Goal: Transaction & Acquisition: Obtain resource

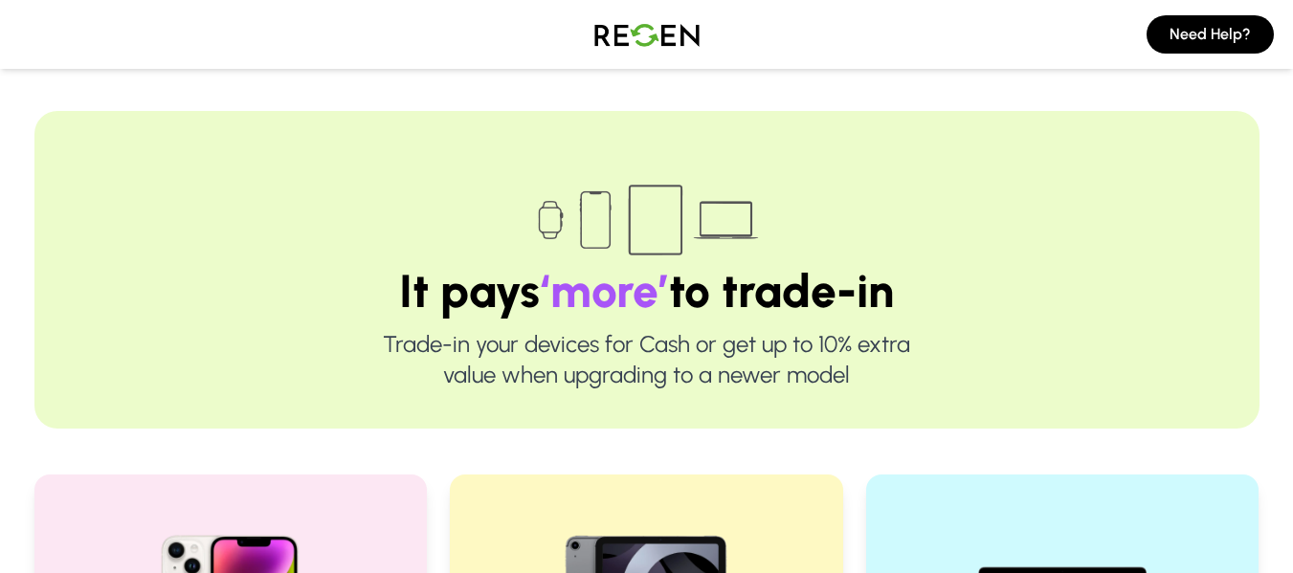
scroll to position [383, 0]
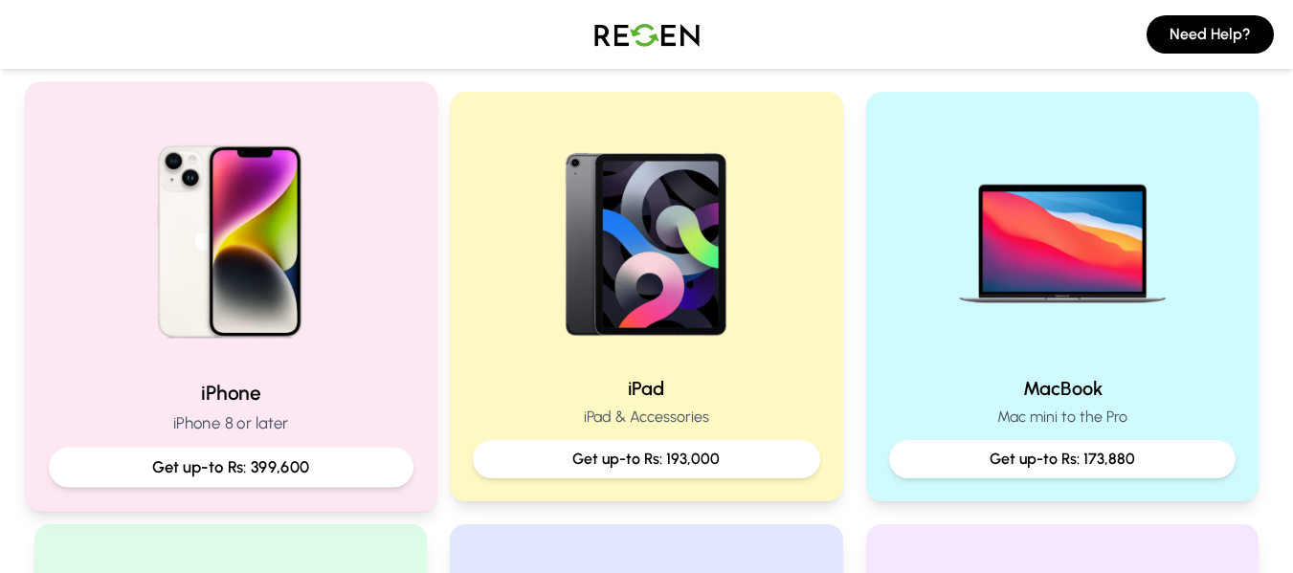
click at [264, 313] on img at bounding box center [229, 234] width 257 height 257
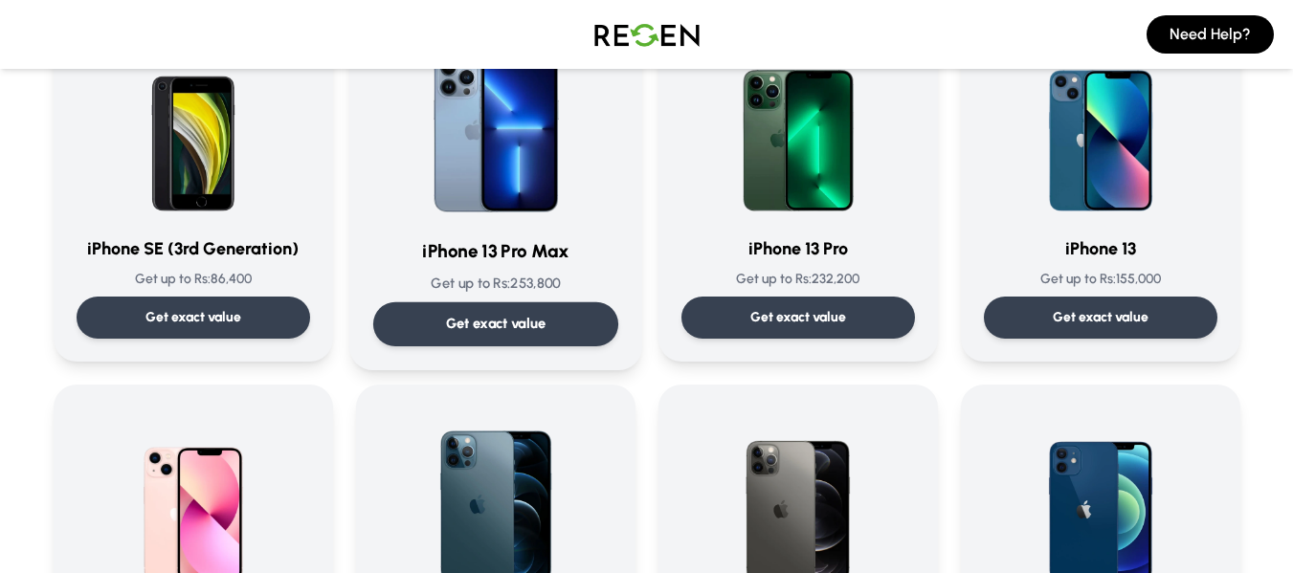
scroll to position [957, 0]
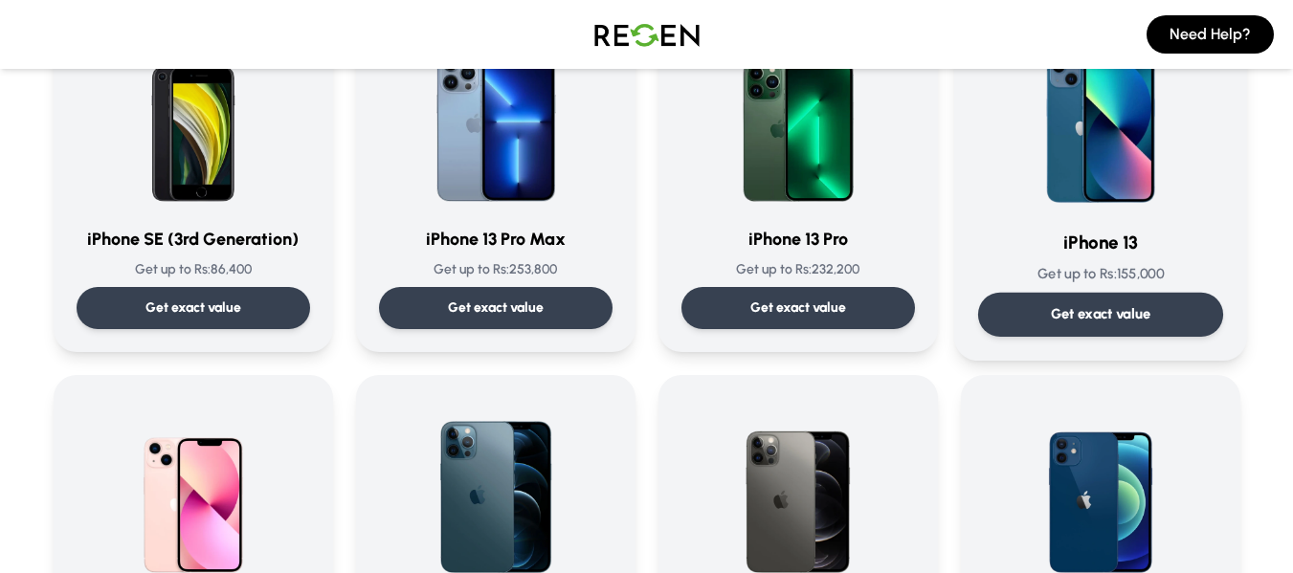
click at [1096, 324] on p "Get exact value" at bounding box center [1100, 314] width 101 height 20
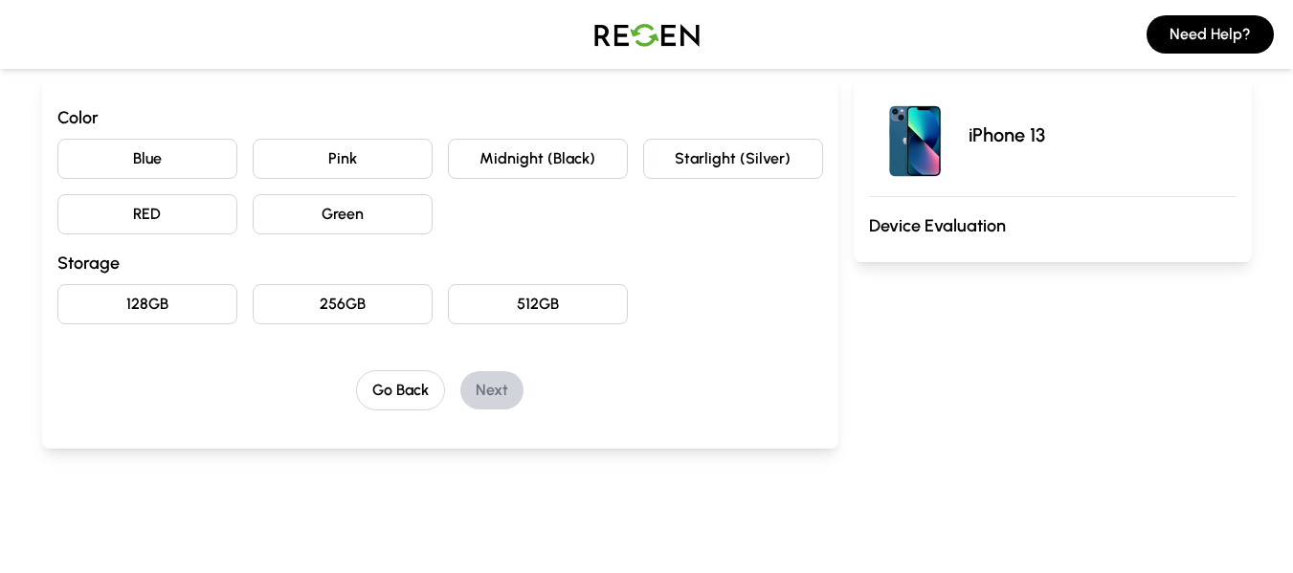
scroll to position [191, 0]
click at [367, 165] on button "Pink" at bounding box center [343, 158] width 180 height 40
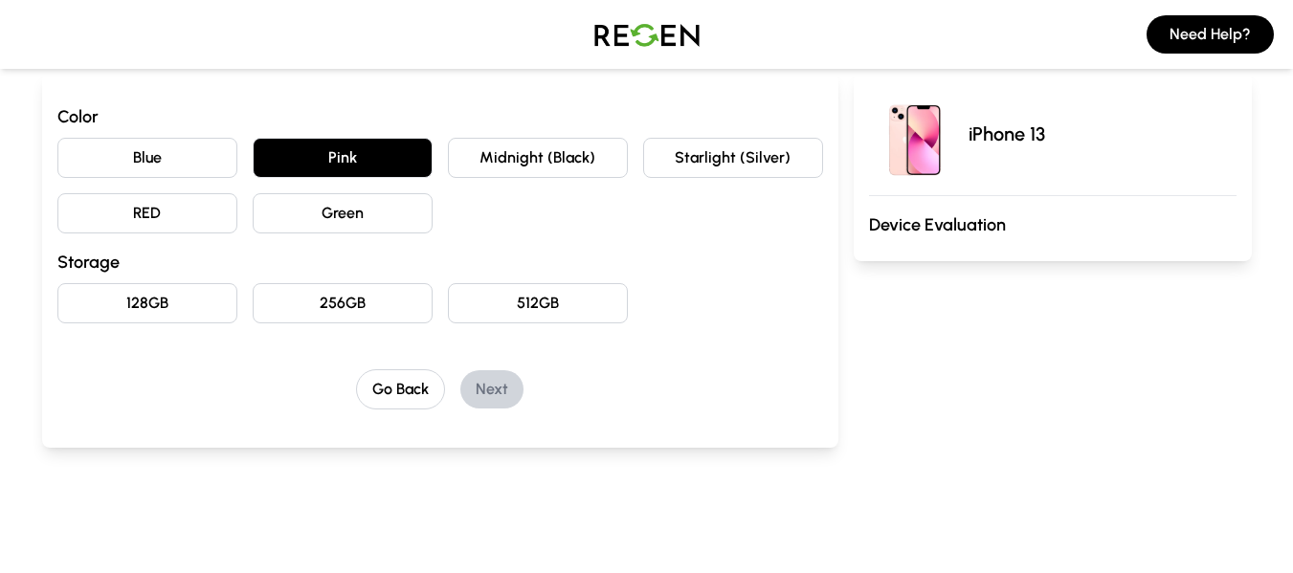
click at [155, 300] on button "128GB" at bounding box center [147, 303] width 180 height 40
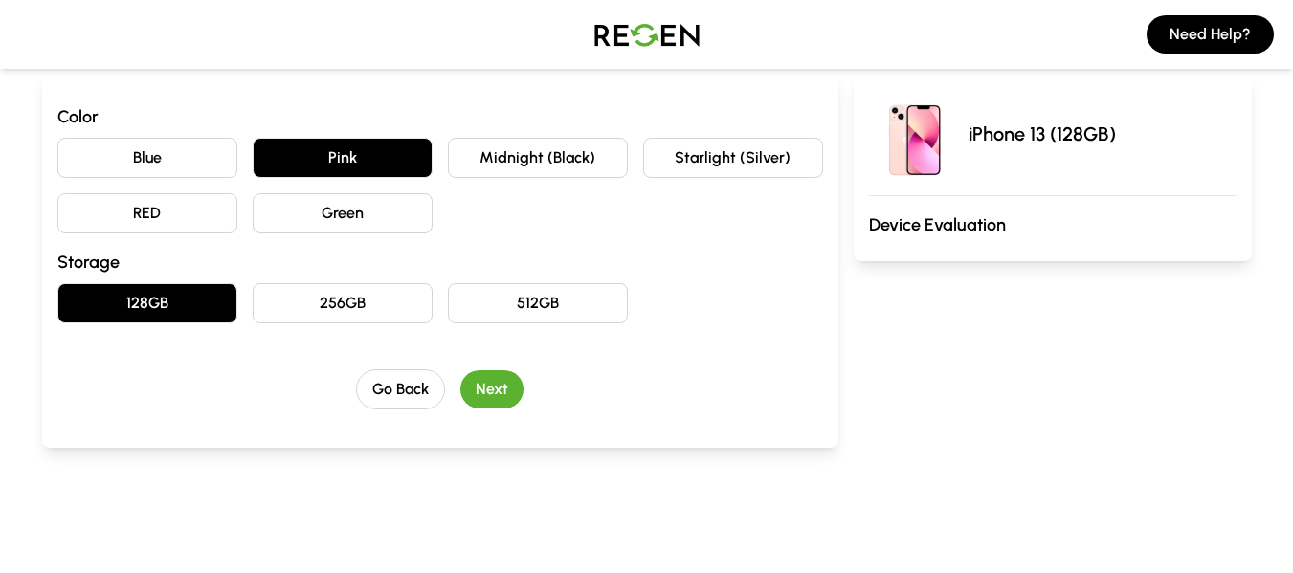
click at [495, 393] on button "Next" at bounding box center [491, 389] width 63 height 38
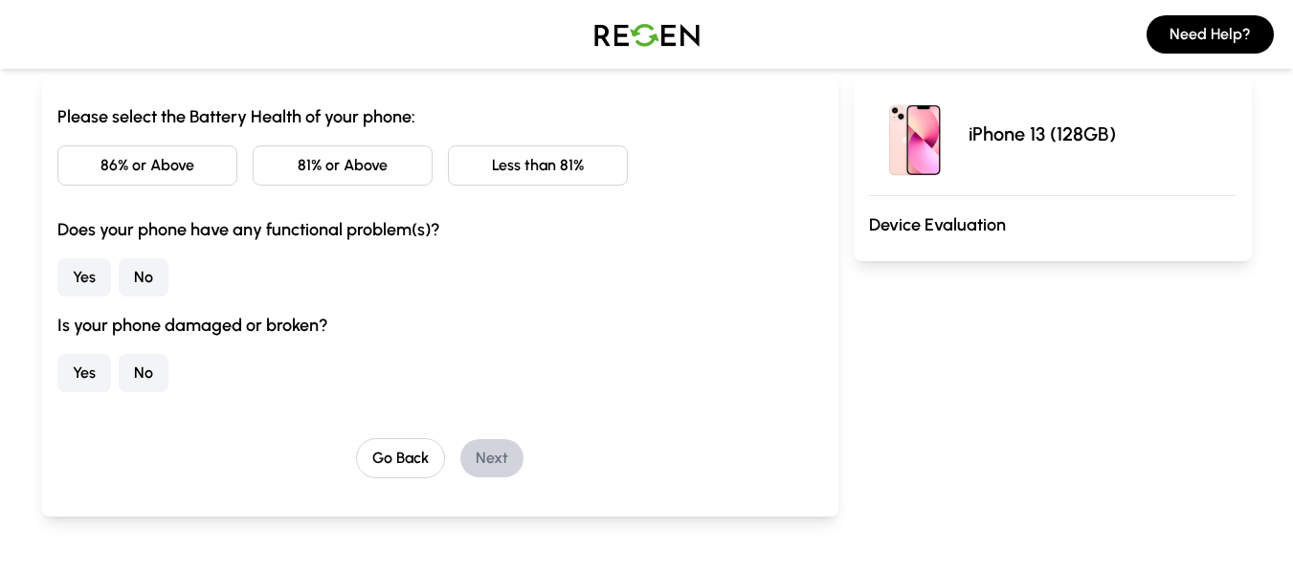
click at [137, 273] on button "No" at bounding box center [144, 277] width 50 height 38
click at [55, 364] on div "Please select the Battery Health of your phone: 86% or Above 81% or Above Less …" at bounding box center [440, 295] width 796 height 444
click at [70, 372] on button "Yes" at bounding box center [84, 373] width 54 height 38
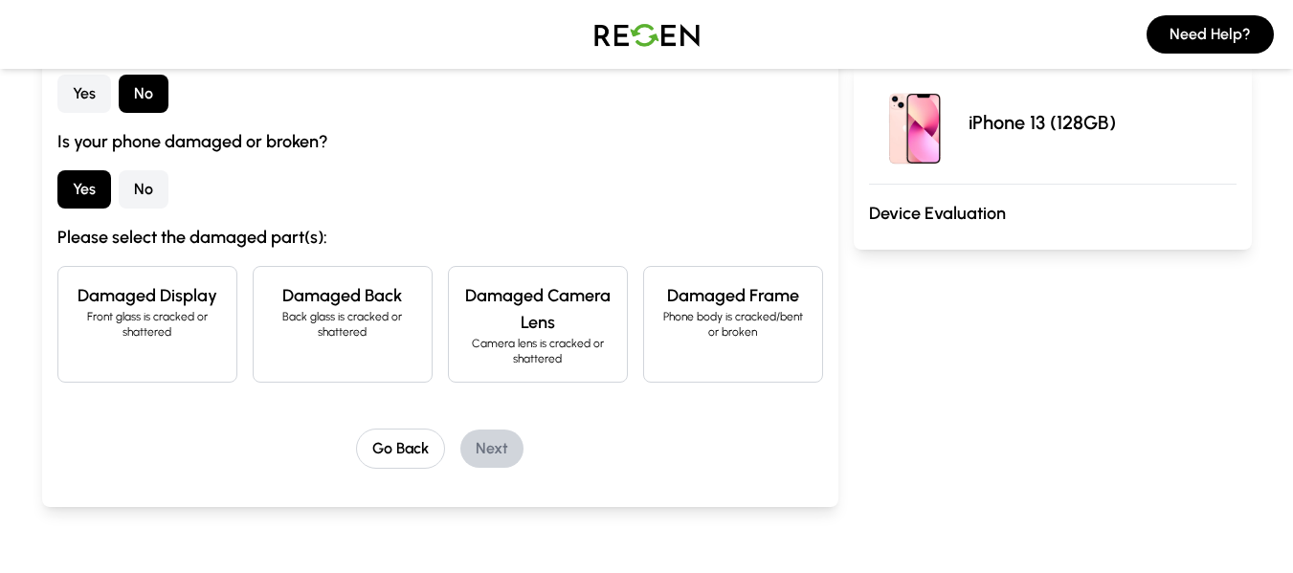
scroll to position [383, 0]
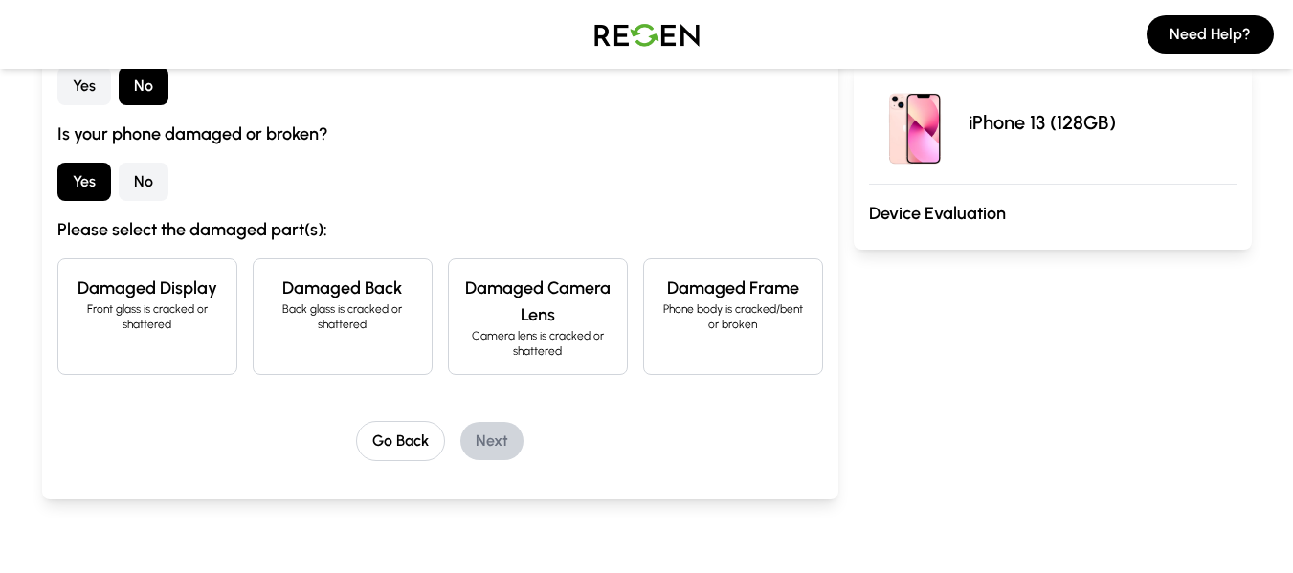
click at [330, 323] on p "Back glass is cracked or shattered" at bounding box center [342, 317] width 147 height 31
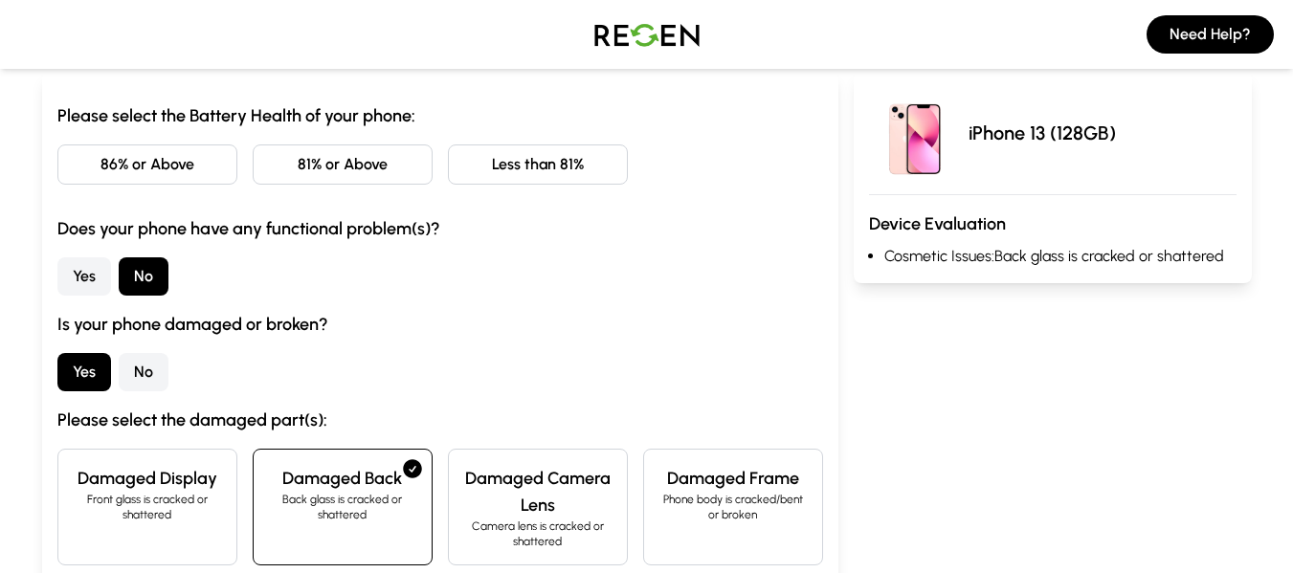
scroll to position [191, 0]
click at [518, 165] on button "Less than 81%" at bounding box center [538, 165] width 180 height 40
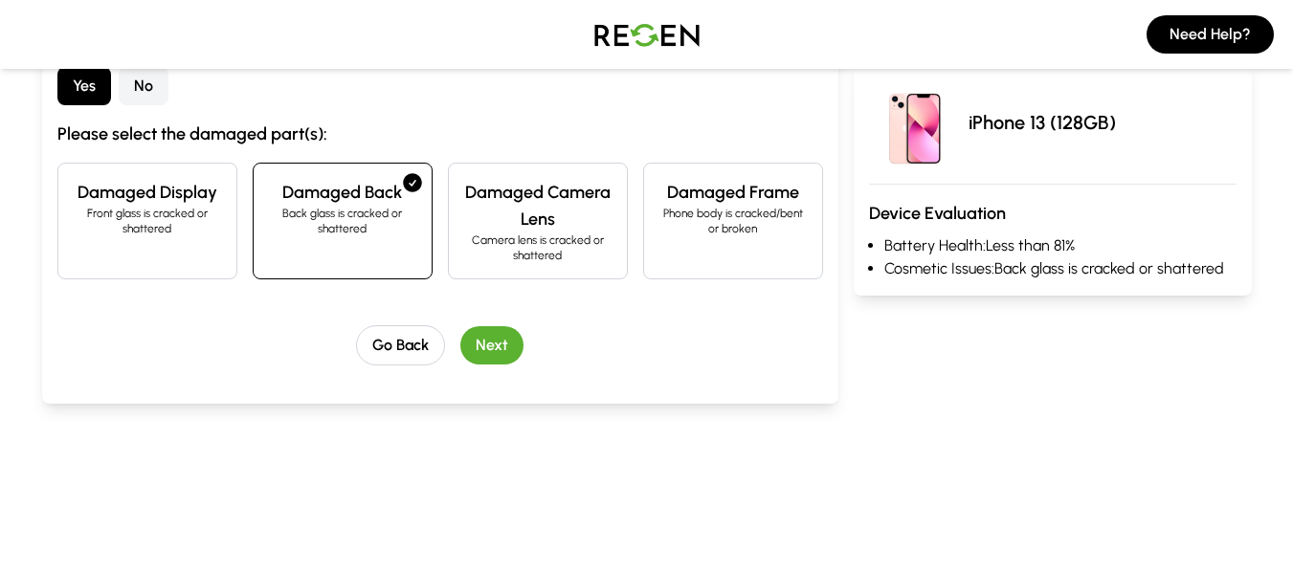
click at [484, 340] on button "Next" at bounding box center [491, 345] width 63 height 38
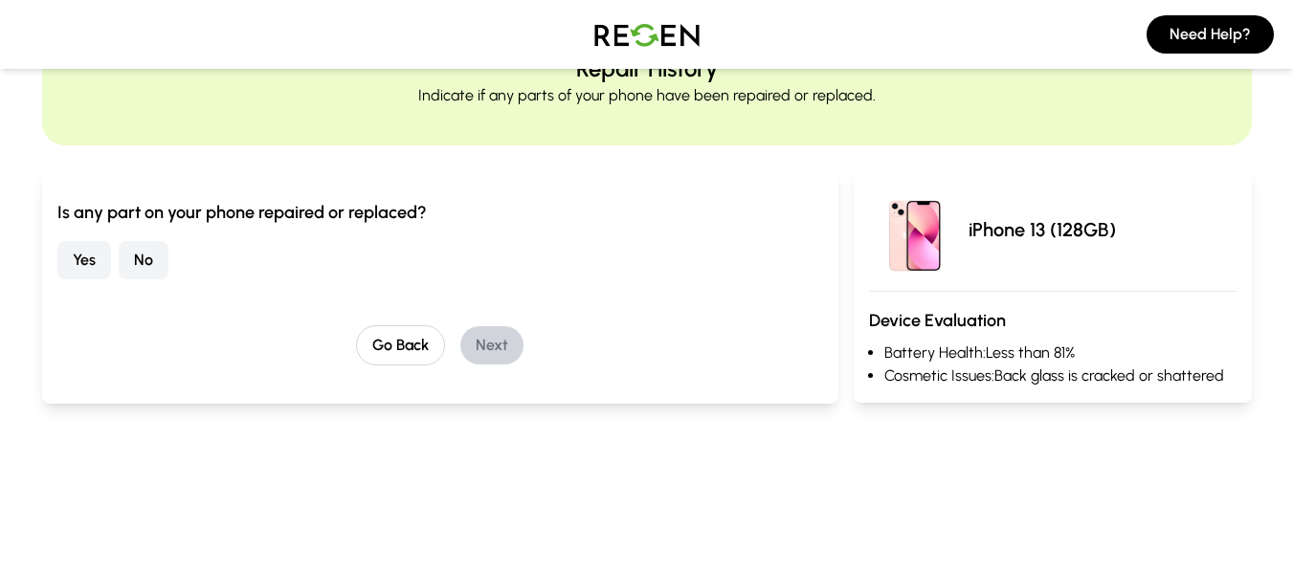
click at [152, 260] on button "No" at bounding box center [144, 260] width 50 height 38
click at [492, 345] on button "Next" at bounding box center [491, 345] width 63 height 38
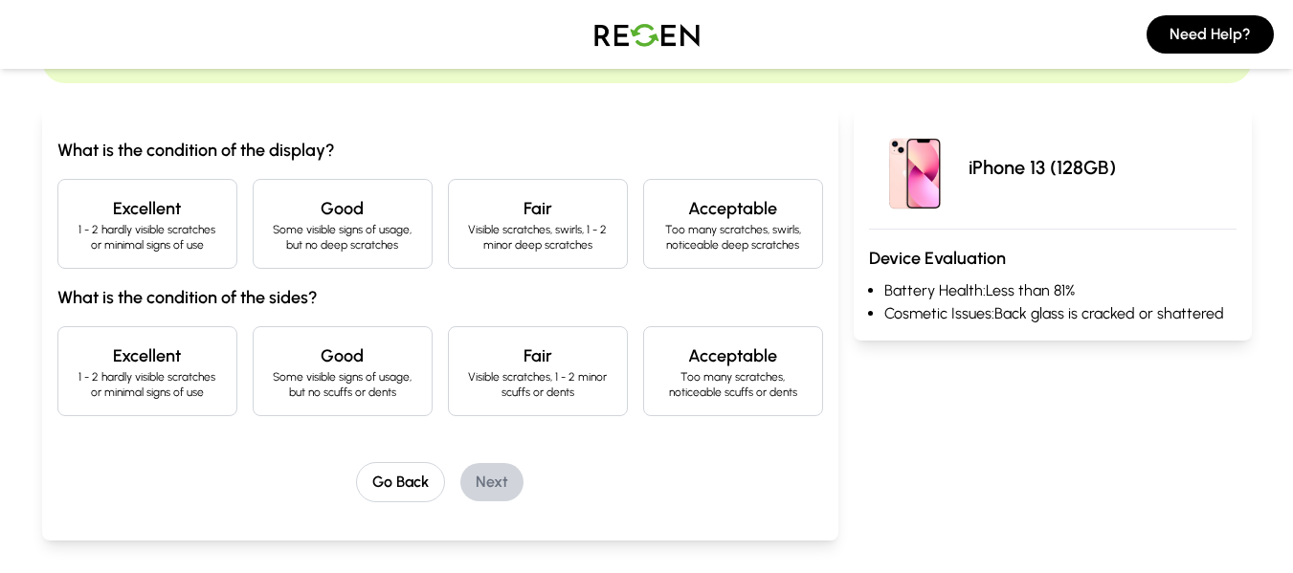
scroll to position [191, 0]
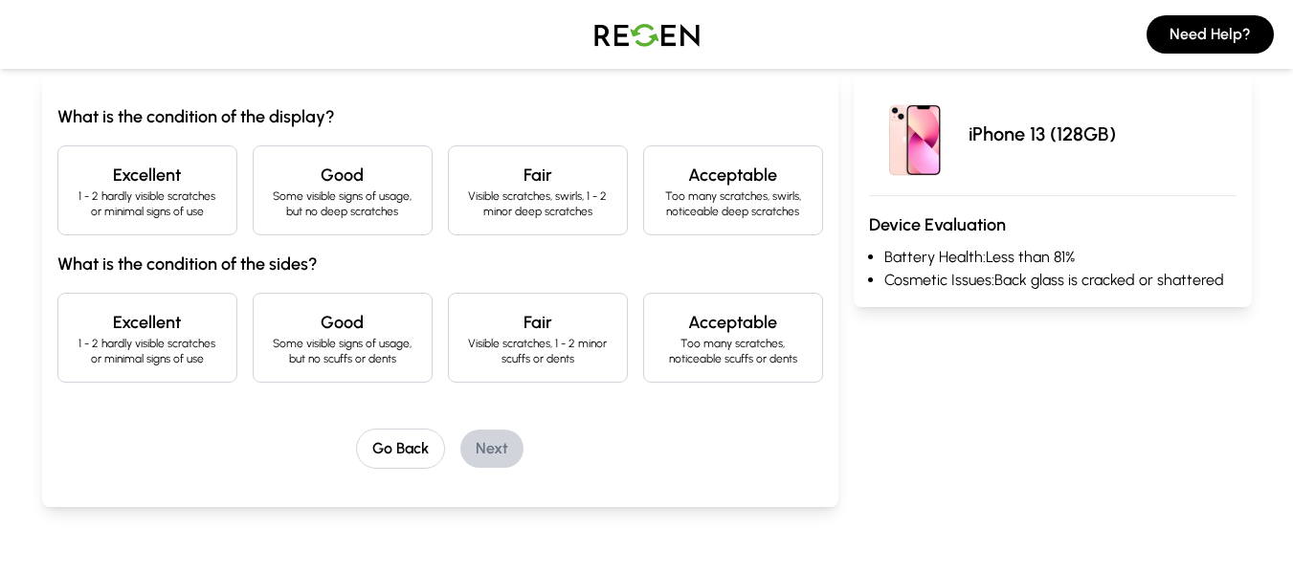
click at [206, 218] on p "1 - 2 hardly visible scratches or minimal signs of use" at bounding box center [147, 204] width 147 height 31
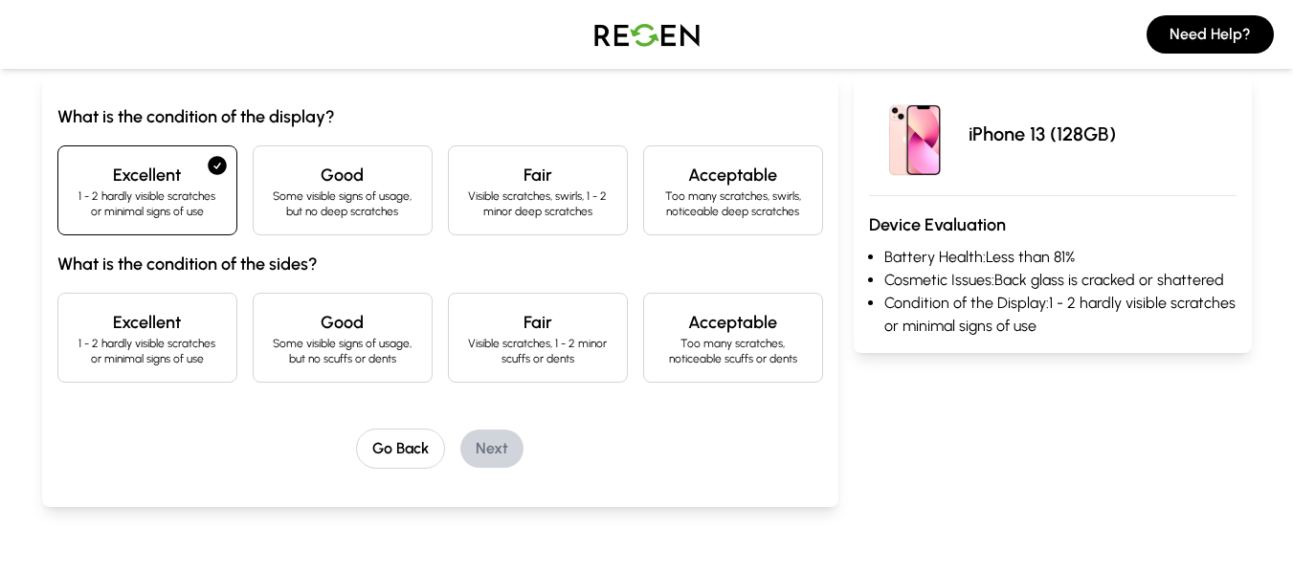
click at [200, 336] on p "1 - 2 hardly visible scratches or minimal signs of use" at bounding box center [147, 351] width 147 height 31
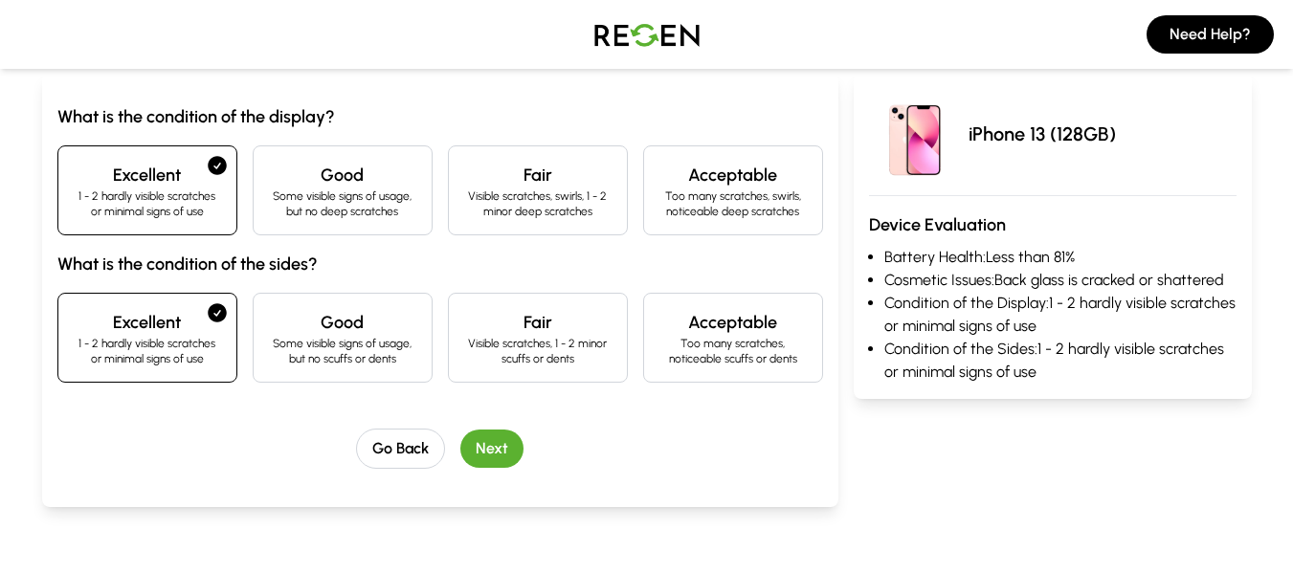
click at [479, 444] on button "Next" at bounding box center [491, 449] width 63 height 38
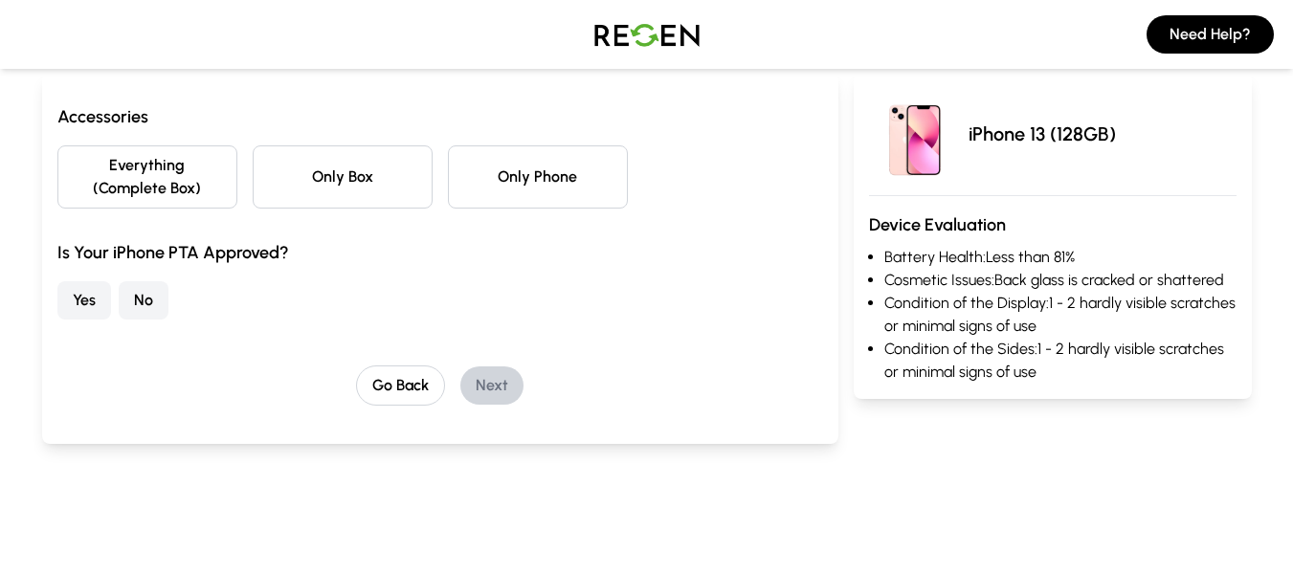
click at [551, 179] on button "Only Phone" at bounding box center [538, 176] width 180 height 63
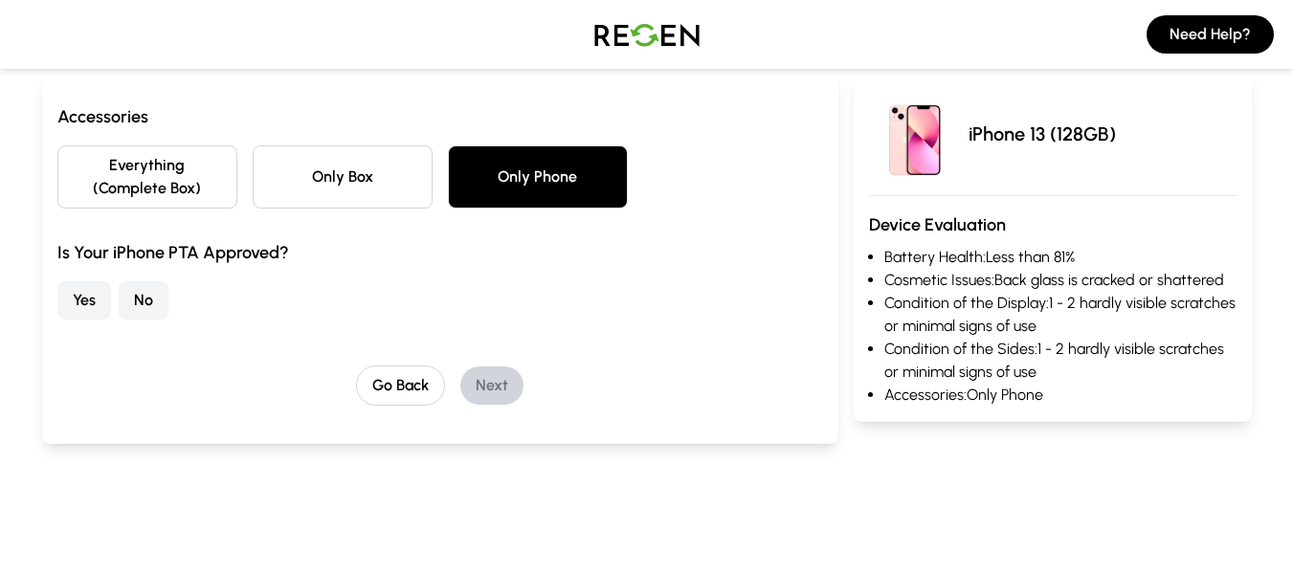
click at [143, 300] on button "No" at bounding box center [144, 300] width 50 height 38
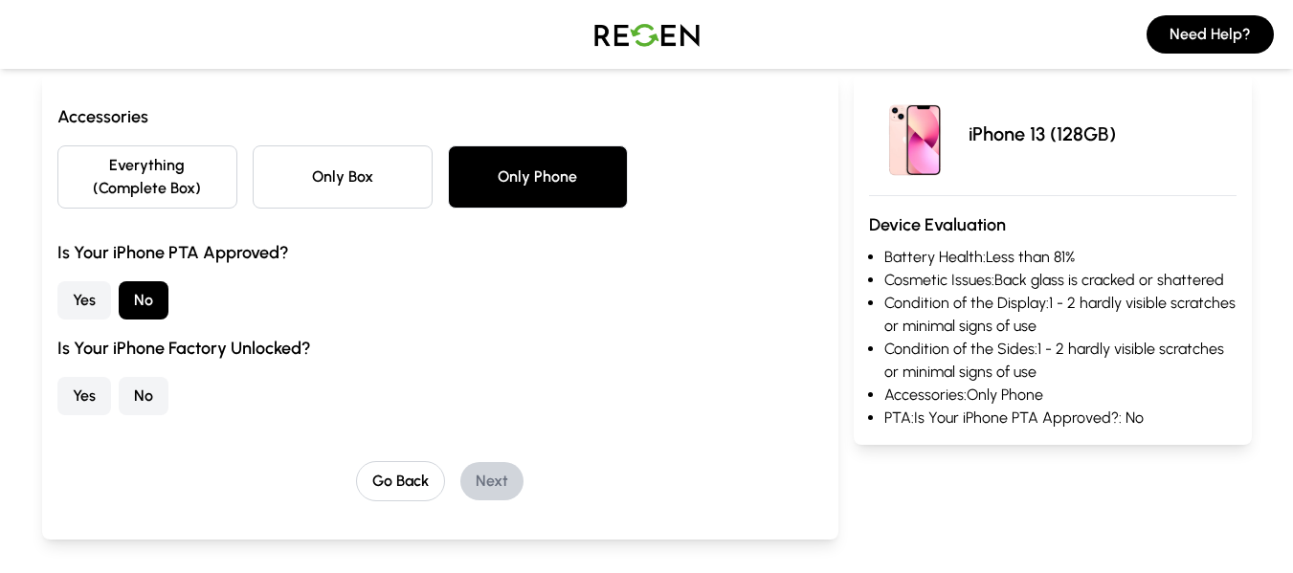
click at [73, 391] on button "Yes" at bounding box center [84, 396] width 54 height 38
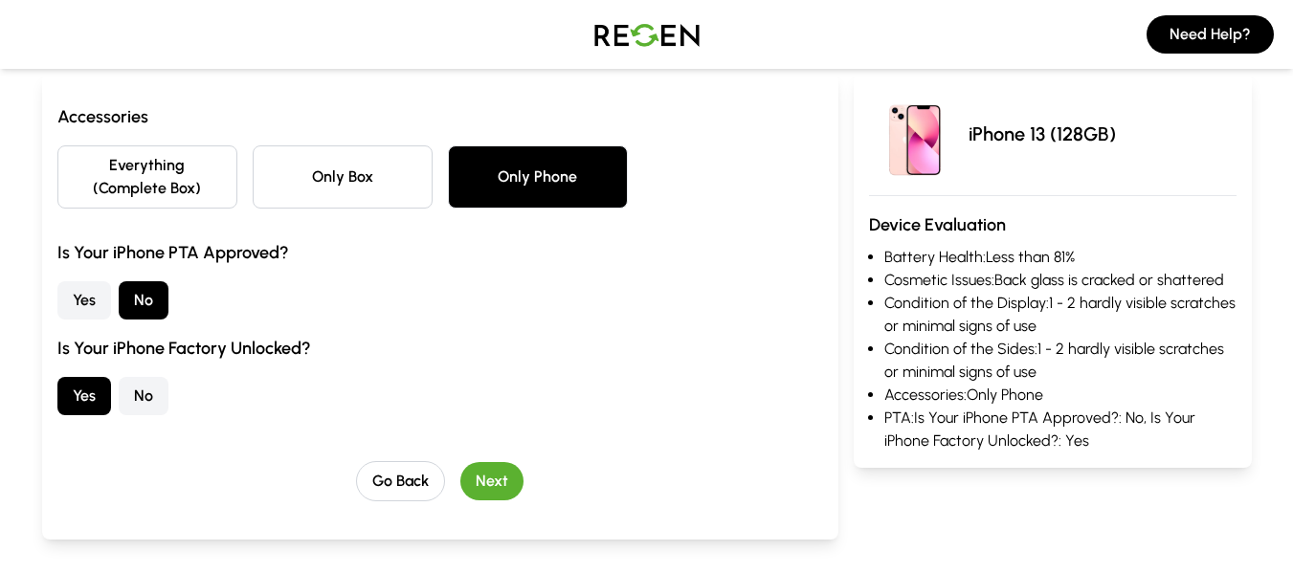
click at [489, 478] on button "Next" at bounding box center [491, 481] width 63 height 38
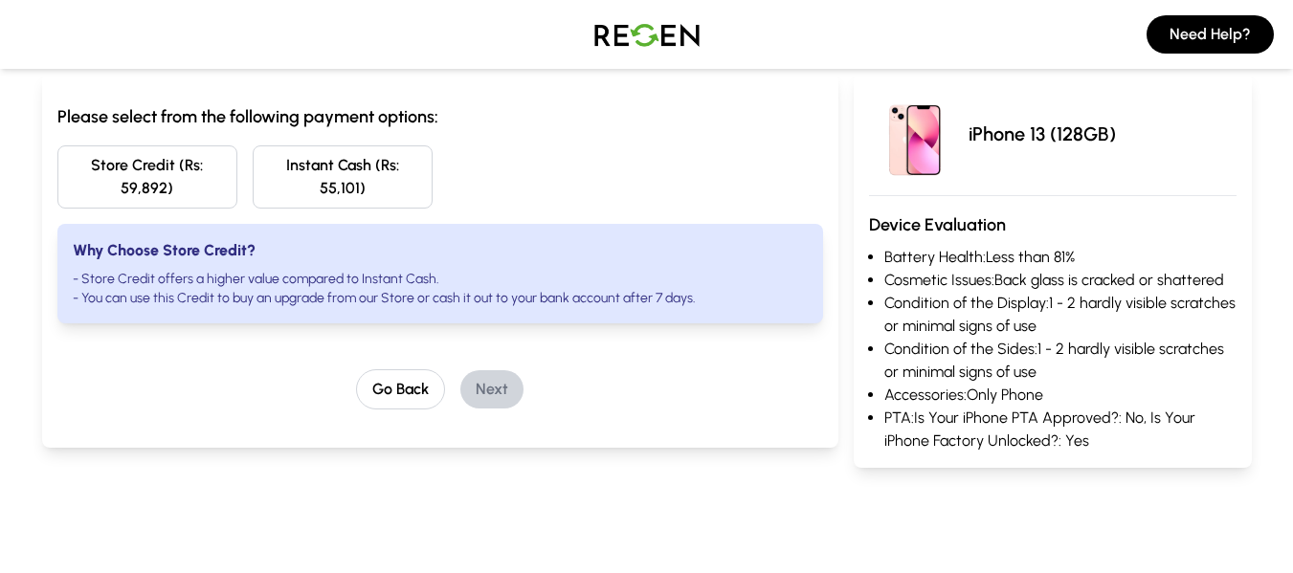
click at [116, 181] on button "Store Credit (Rs: 59,892)" at bounding box center [147, 176] width 180 height 63
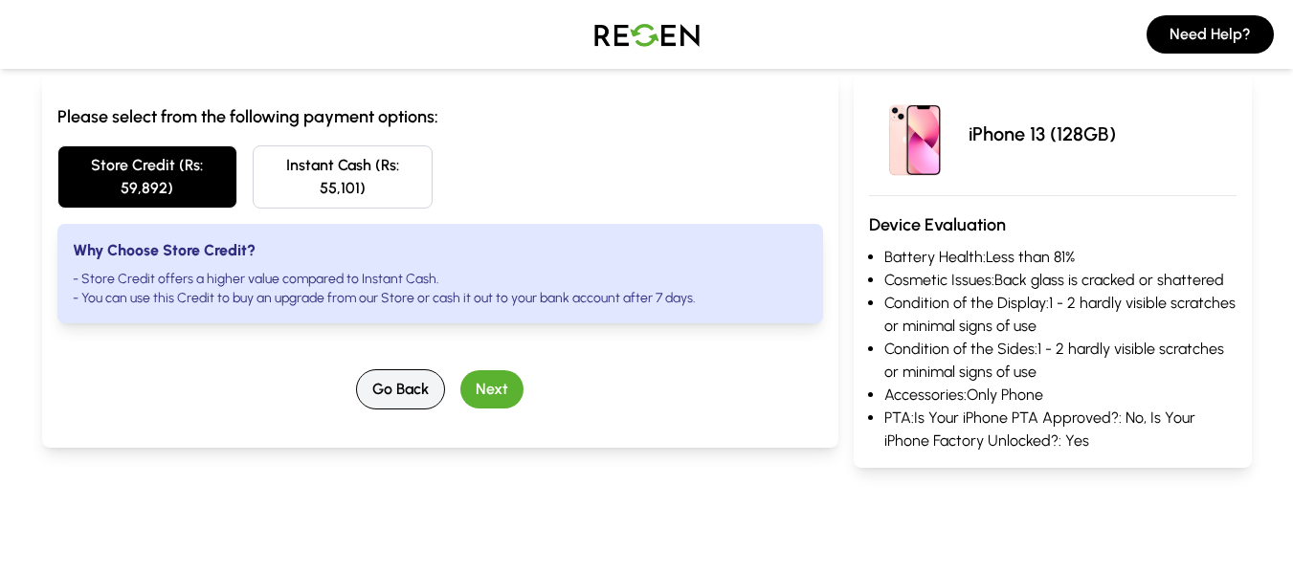
click at [396, 395] on button "Go Back" at bounding box center [400, 389] width 89 height 40
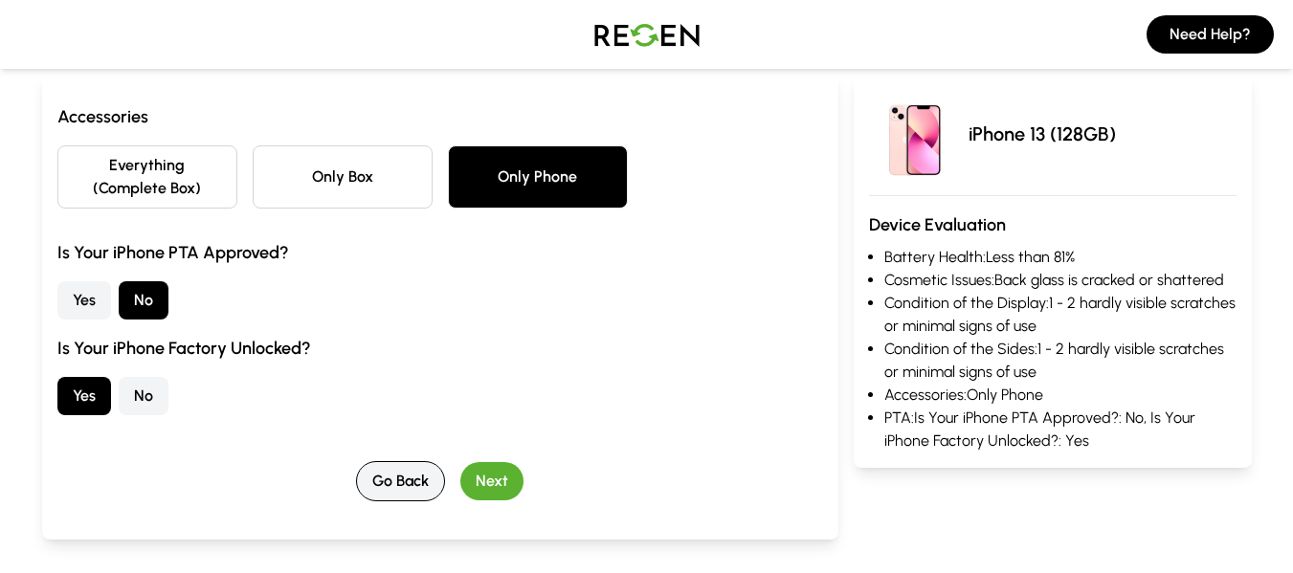
scroll to position [0, 0]
click at [384, 472] on button "Go Back" at bounding box center [400, 481] width 89 height 40
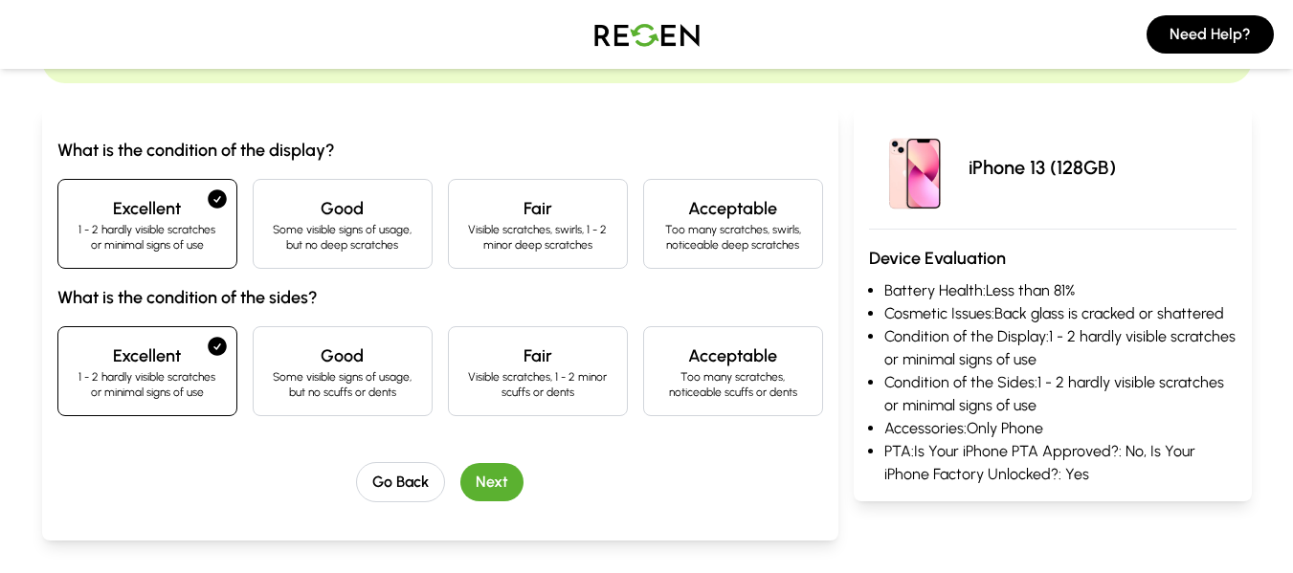
scroll to position [191, 0]
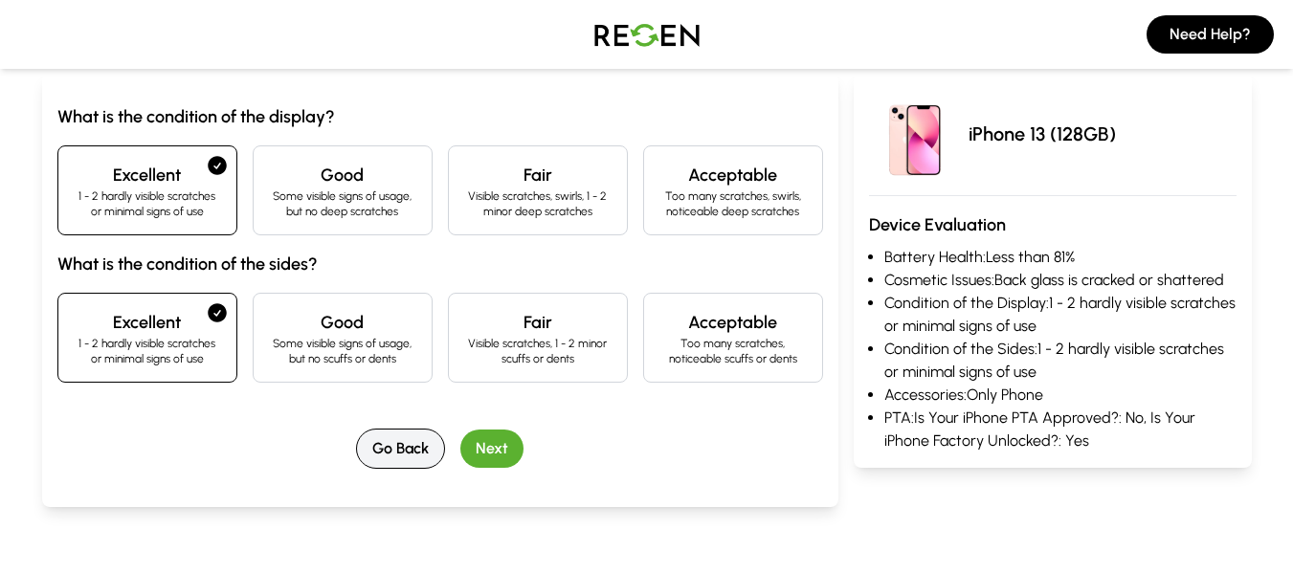
click at [406, 450] on button "Go Back" at bounding box center [400, 449] width 89 height 40
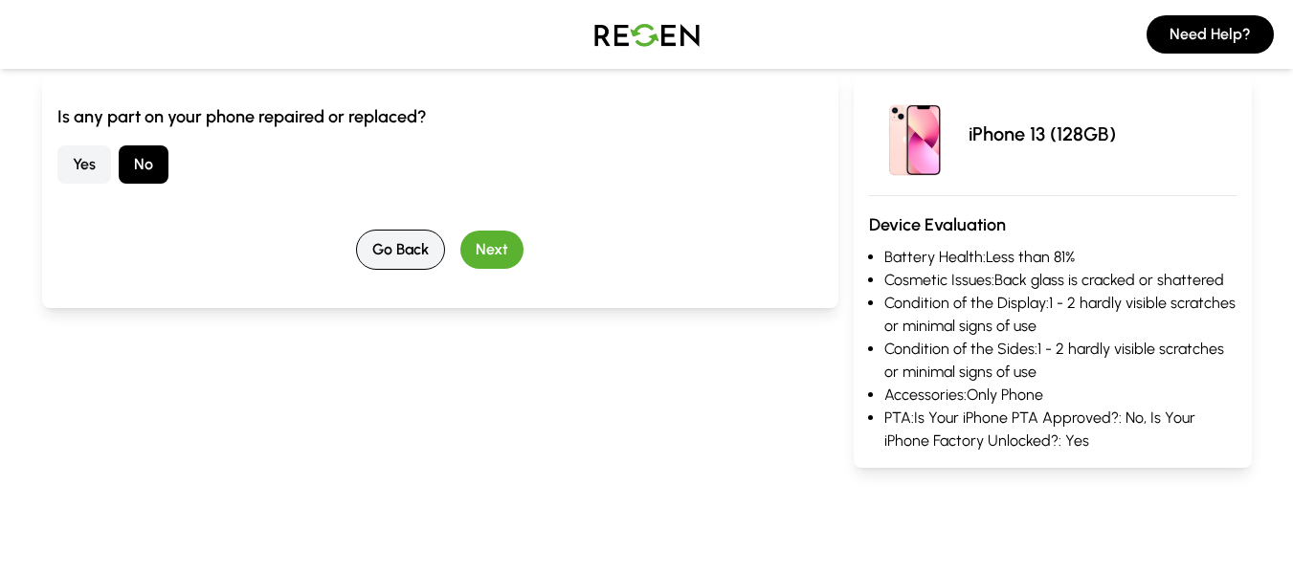
scroll to position [0, 0]
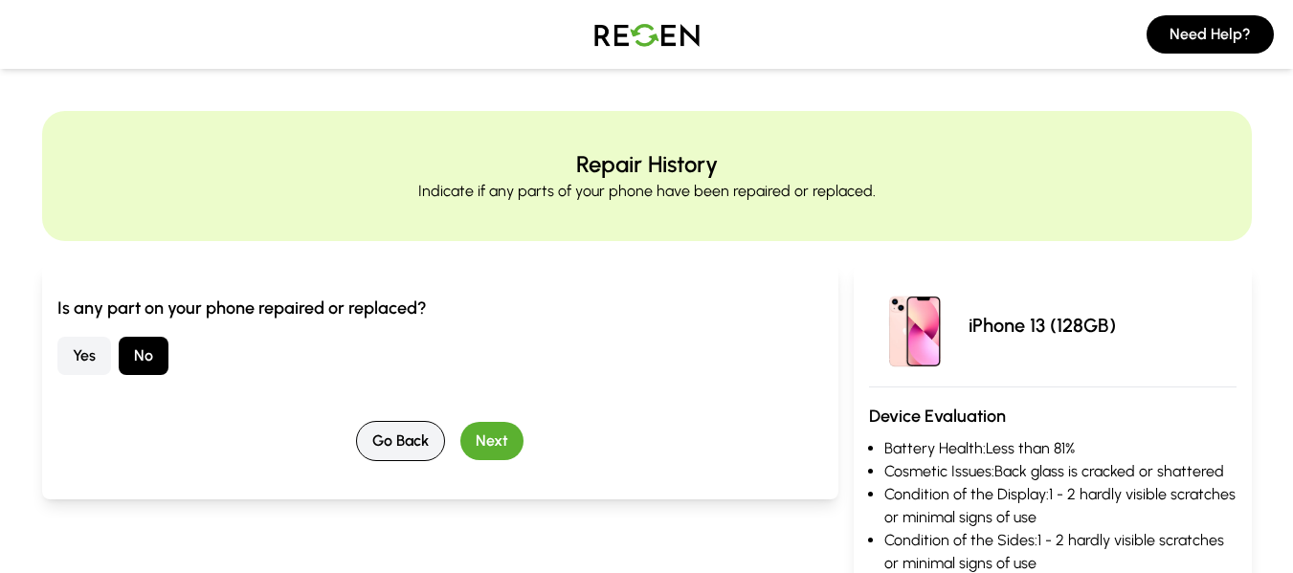
click at [406, 450] on button "Go Back" at bounding box center [400, 441] width 89 height 40
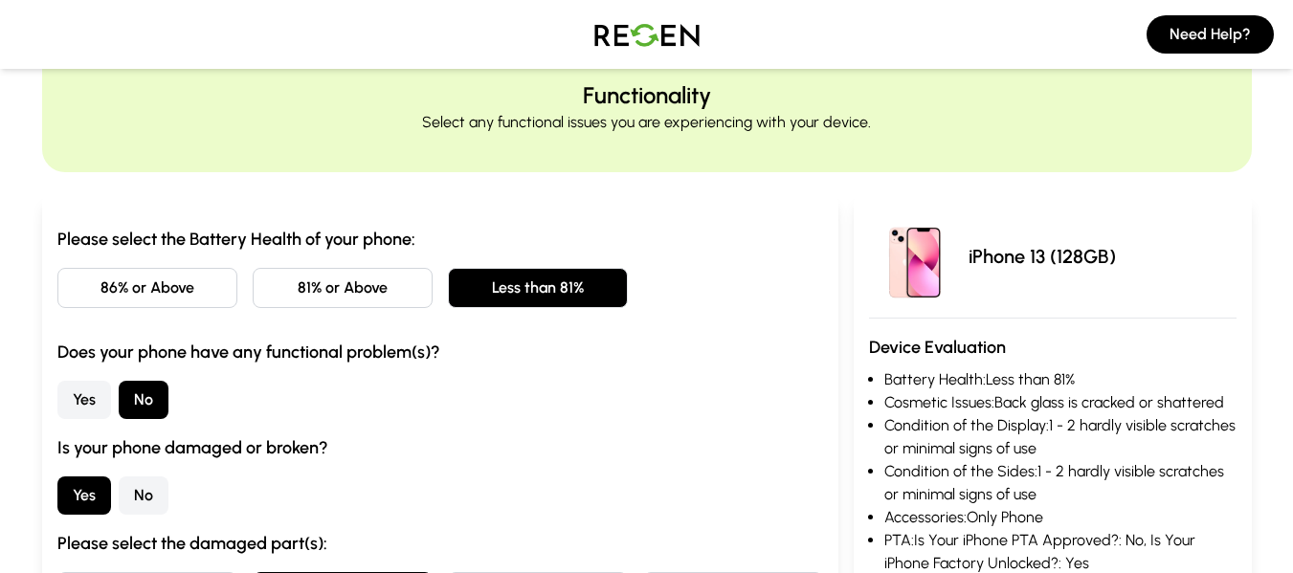
scroll to position [191, 0]
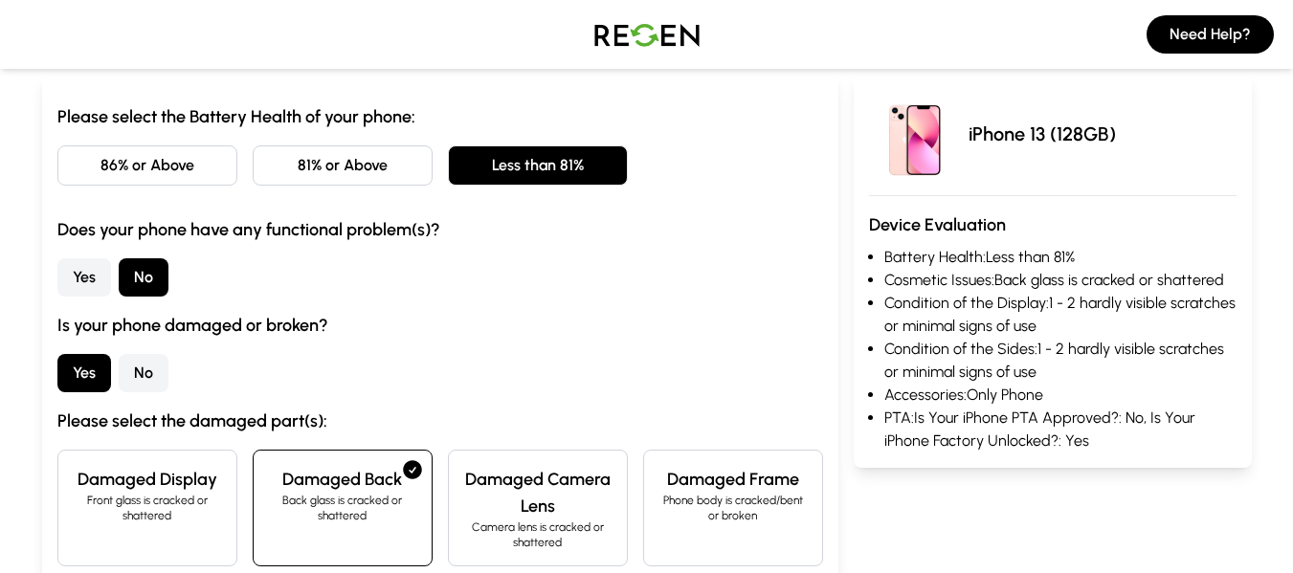
click at [150, 382] on button "No" at bounding box center [144, 373] width 50 height 38
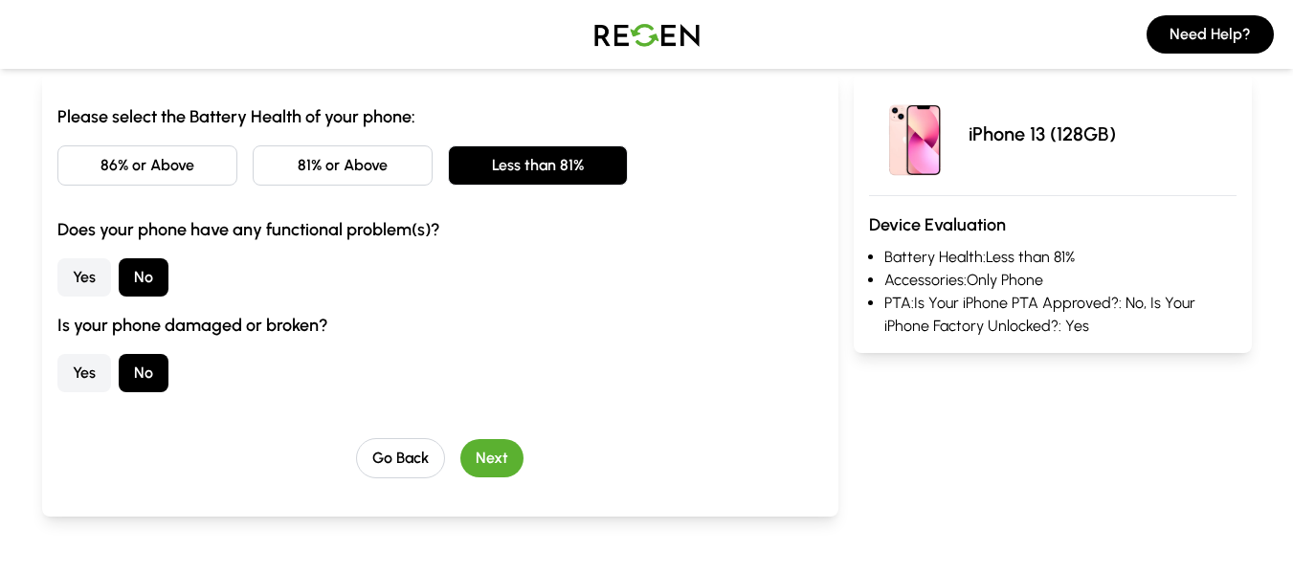
click at [496, 453] on button "Next" at bounding box center [491, 458] width 63 height 38
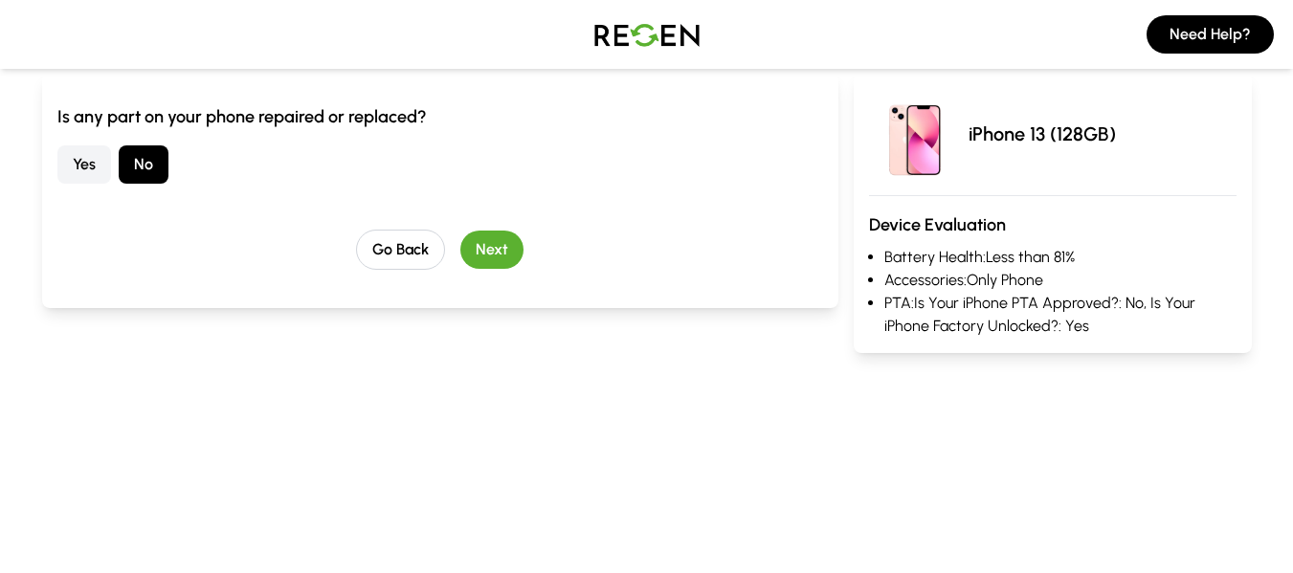
scroll to position [0, 0]
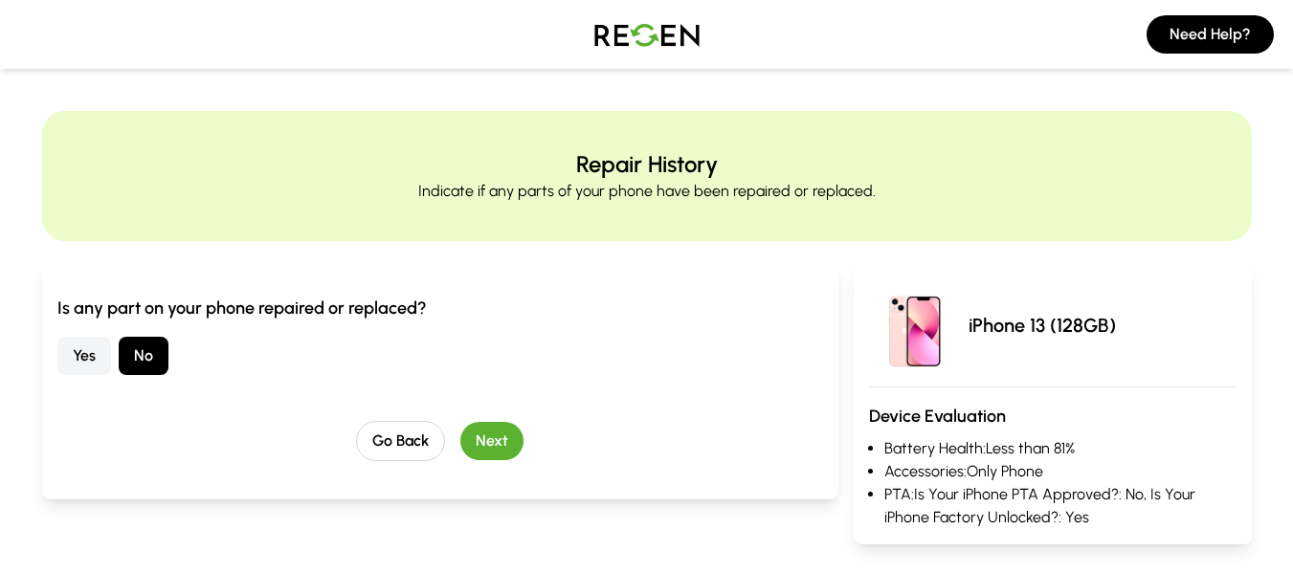
click at [496, 453] on button "Next" at bounding box center [491, 441] width 63 height 38
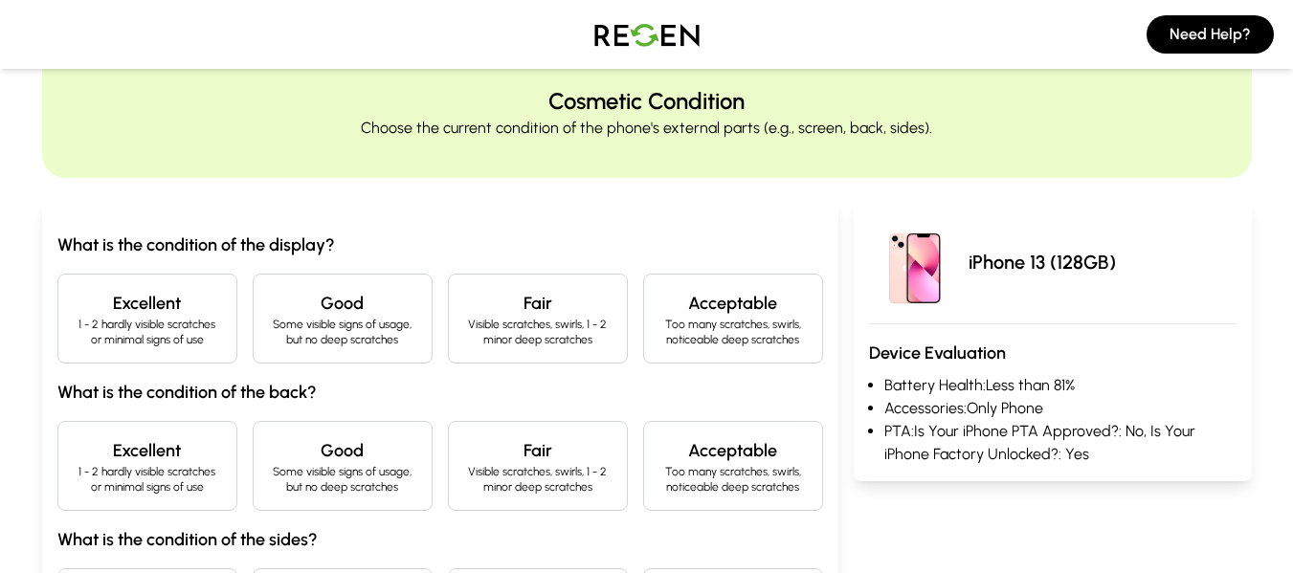
scroll to position [96, 0]
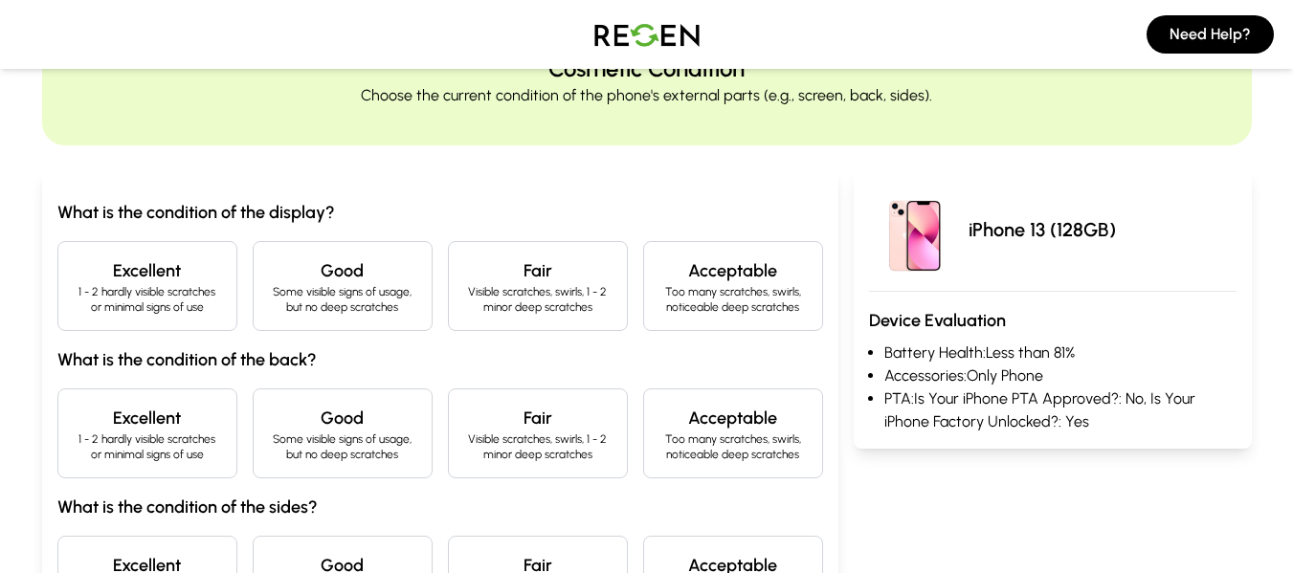
click at [154, 323] on div "Excellent 1 - 2 hardly visible scratches or minimal signs of use" at bounding box center [147, 286] width 180 height 90
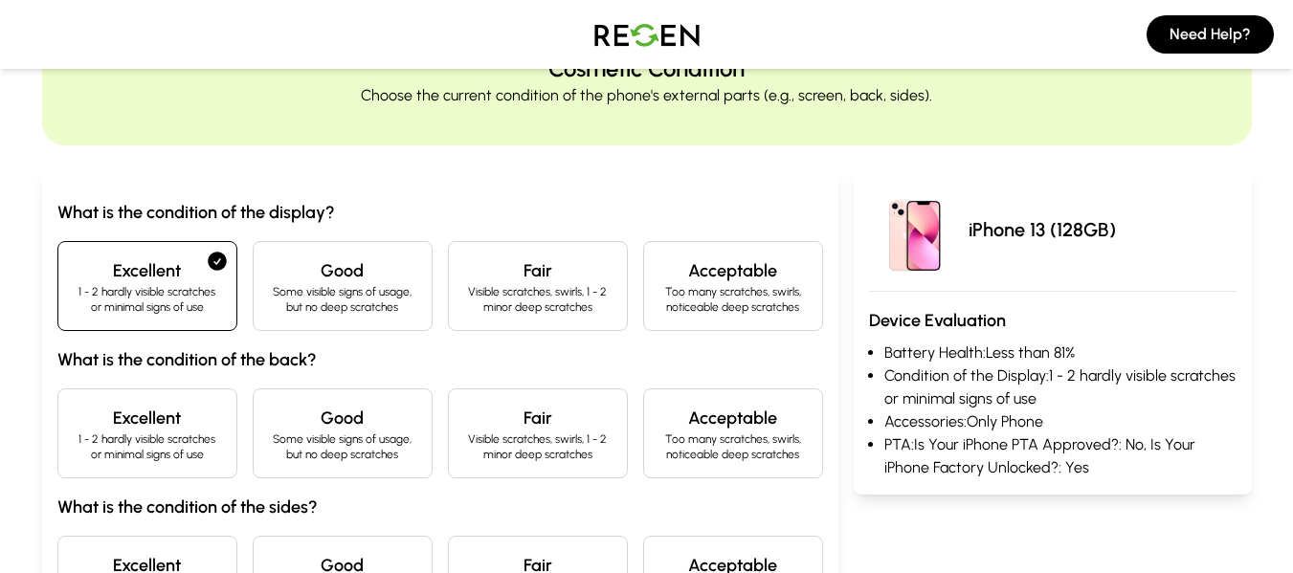
click at [159, 393] on div "Excellent 1 - 2 hardly visible scratches or minimal signs of use" at bounding box center [147, 434] width 180 height 90
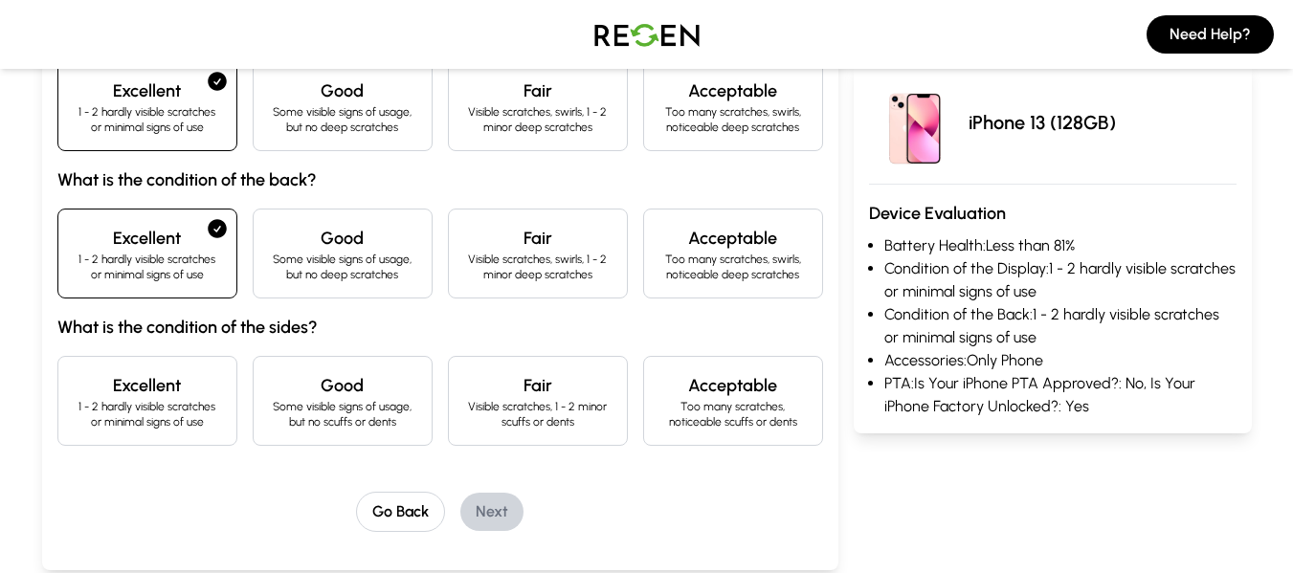
scroll to position [383, 0]
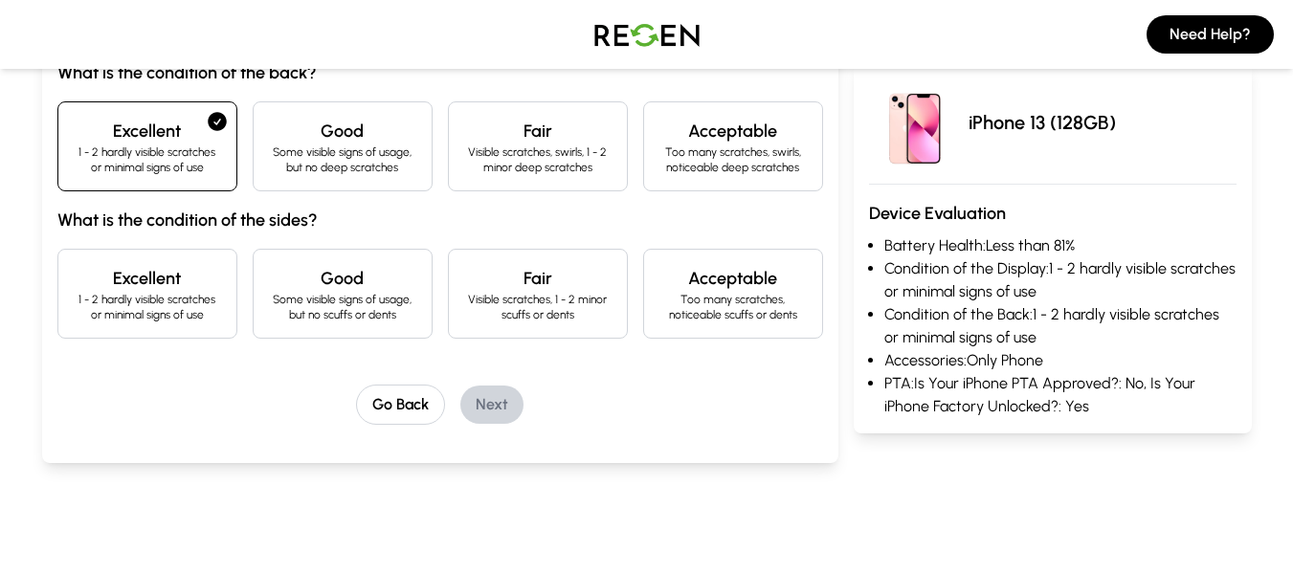
click at [155, 305] on p "1 - 2 hardly visible scratches or minimal signs of use" at bounding box center [147, 307] width 147 height 31
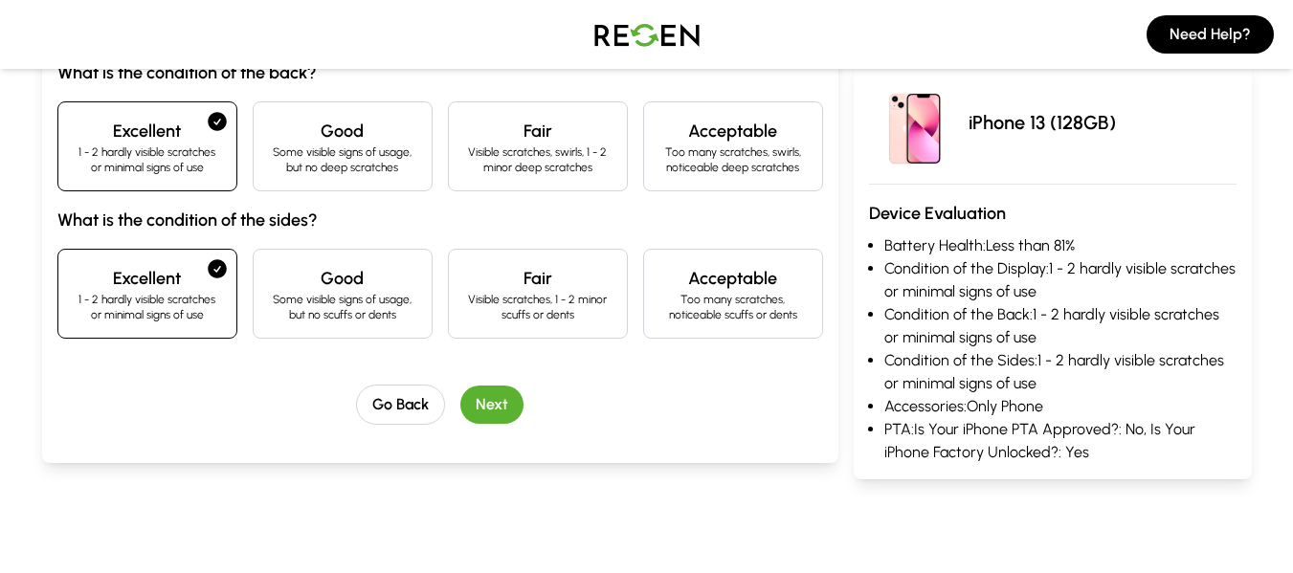
click at [504, 408] on button "Next" at bounding box center [491, 405] width 63 height 38
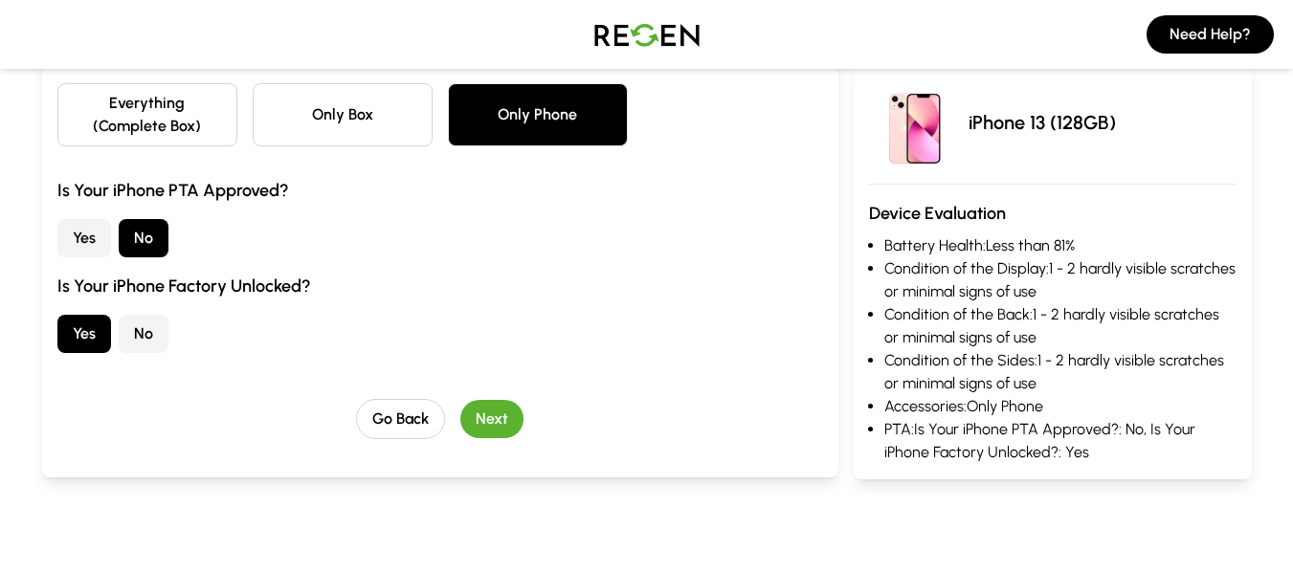
scroll to position [287, 0]
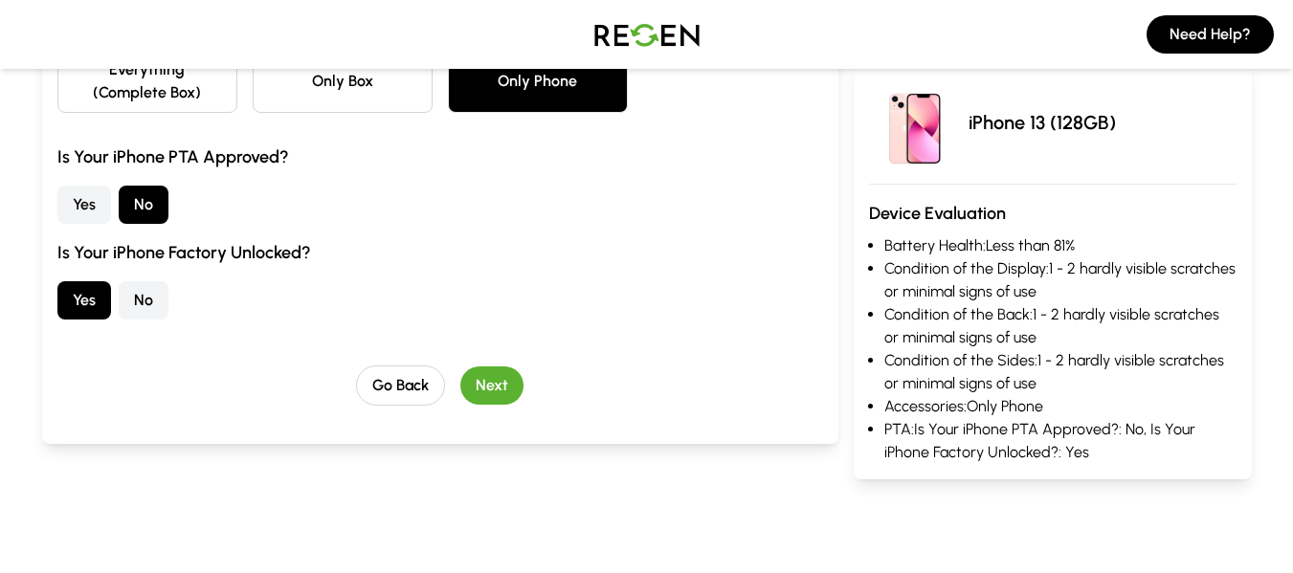
click at [493, 394] on button "Next" at bounding box center [491, 386] width 63 height 38
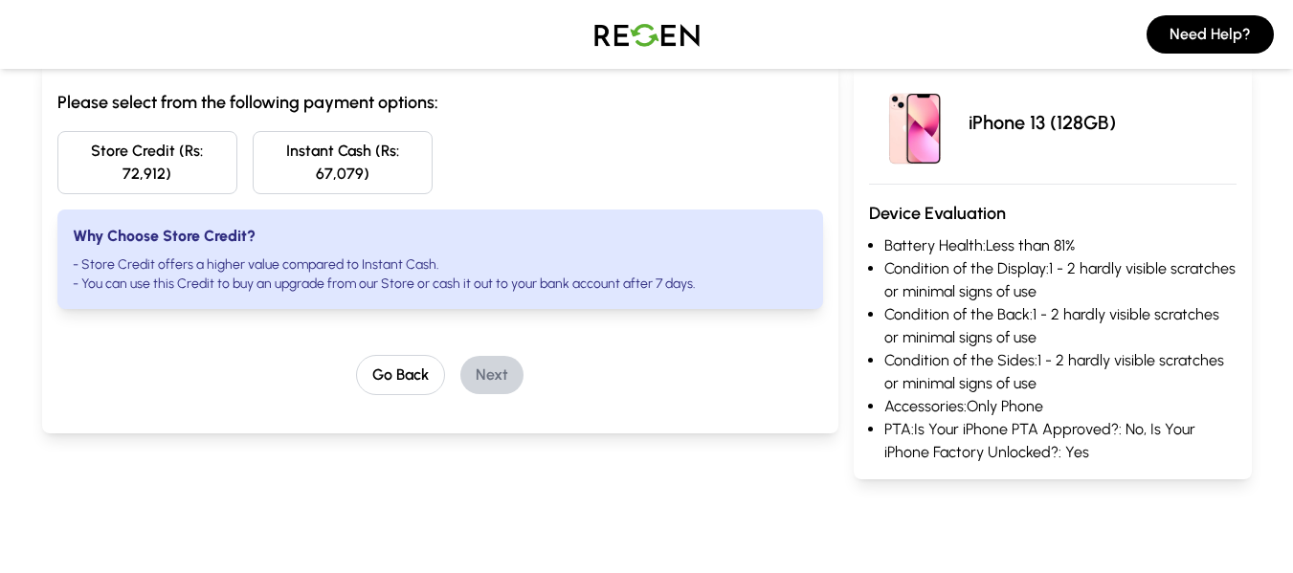
scroll to position [0, 0]
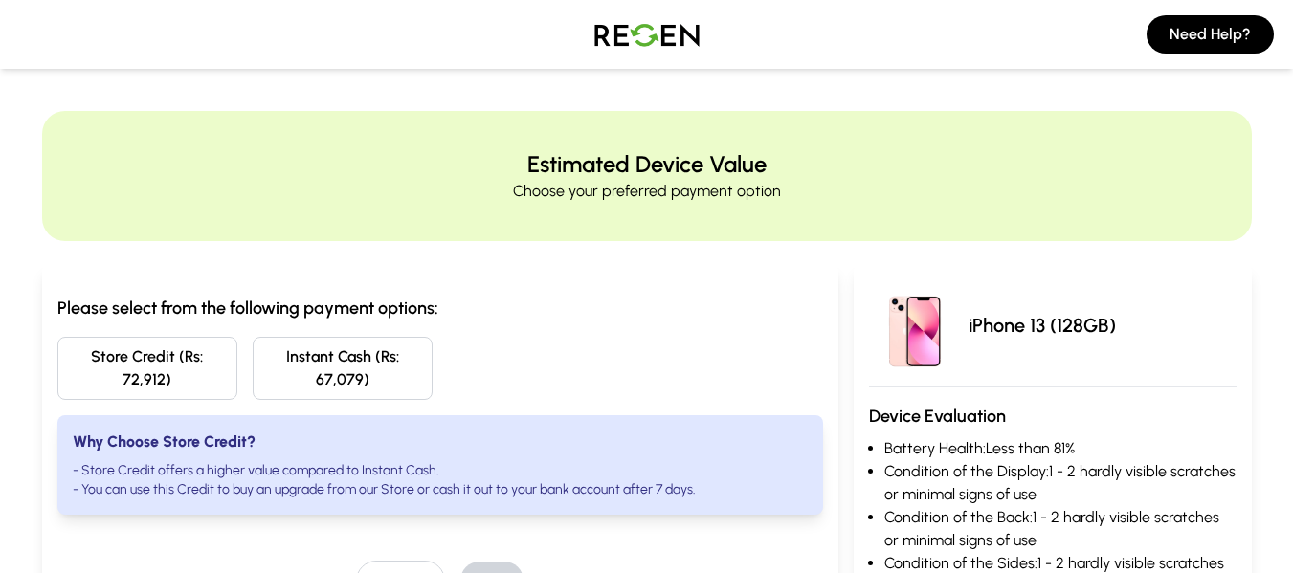
click at [175, 365] on button "Store Credit (Rs: 72,912)" at bounding box center [147, 368] width 180 height 63
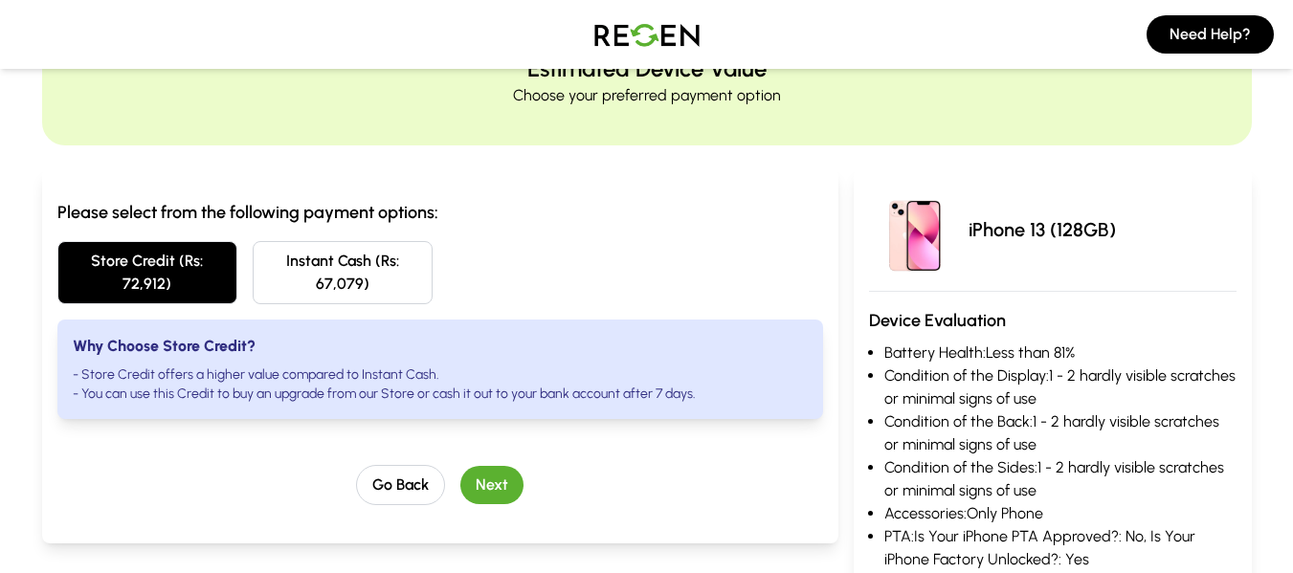
click at [484, 480] on button "Next" at bounding box center [491, 485] width 63 height 38
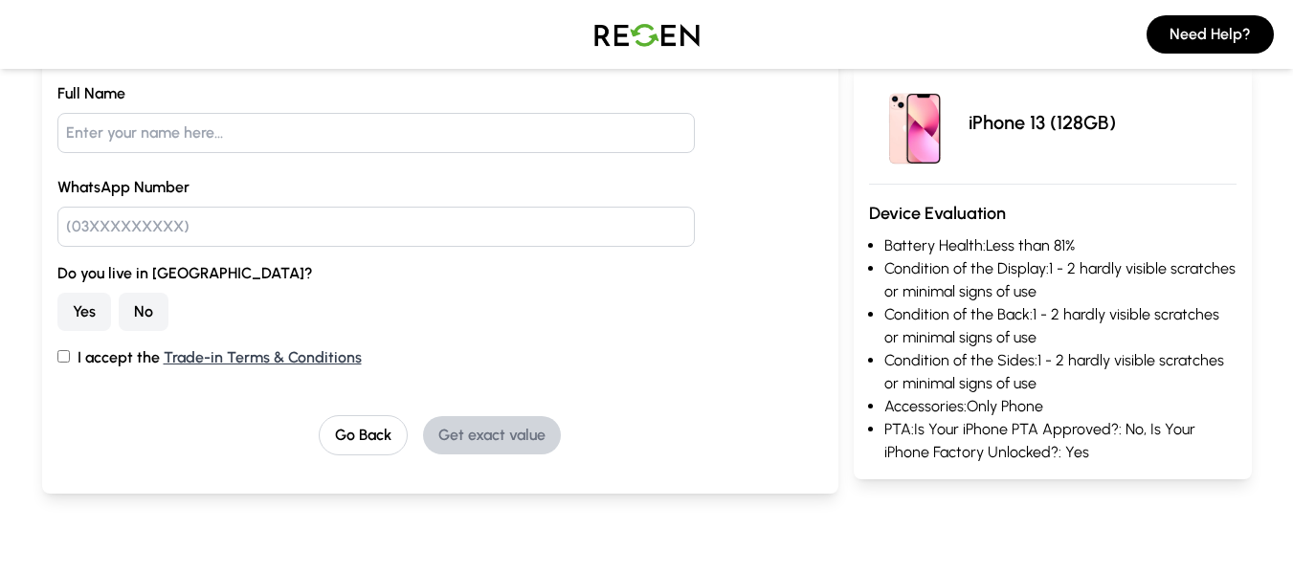
scroll to position [191, 0]
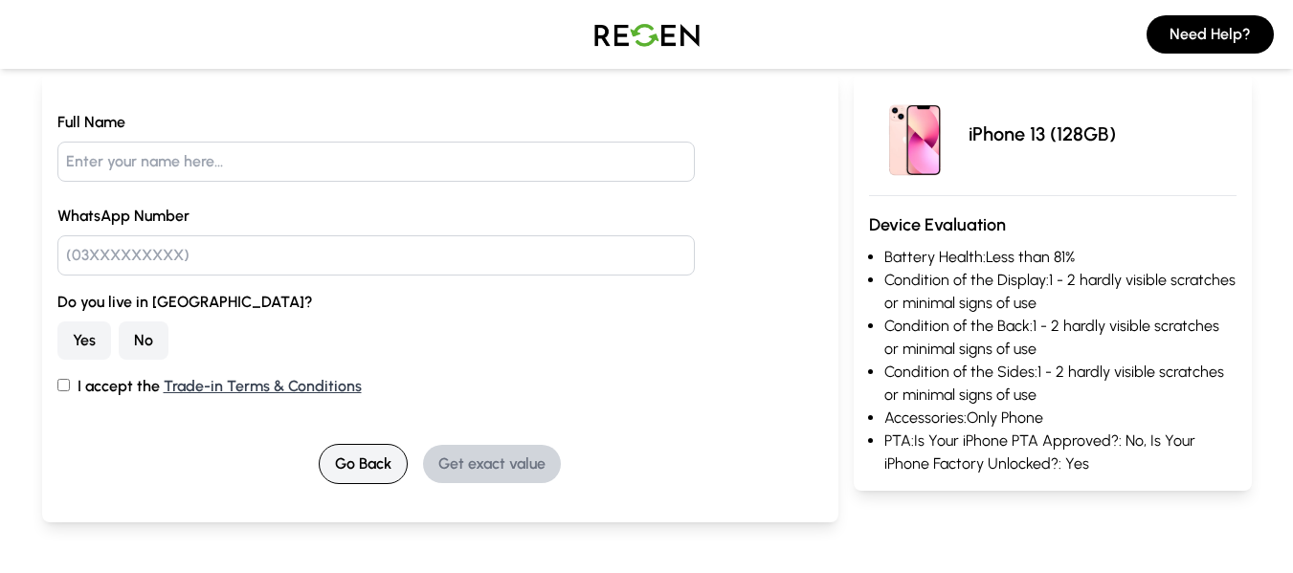
click at [359, 471] on button "Go Back" at bounding box center [363, 464] width 89 height 40
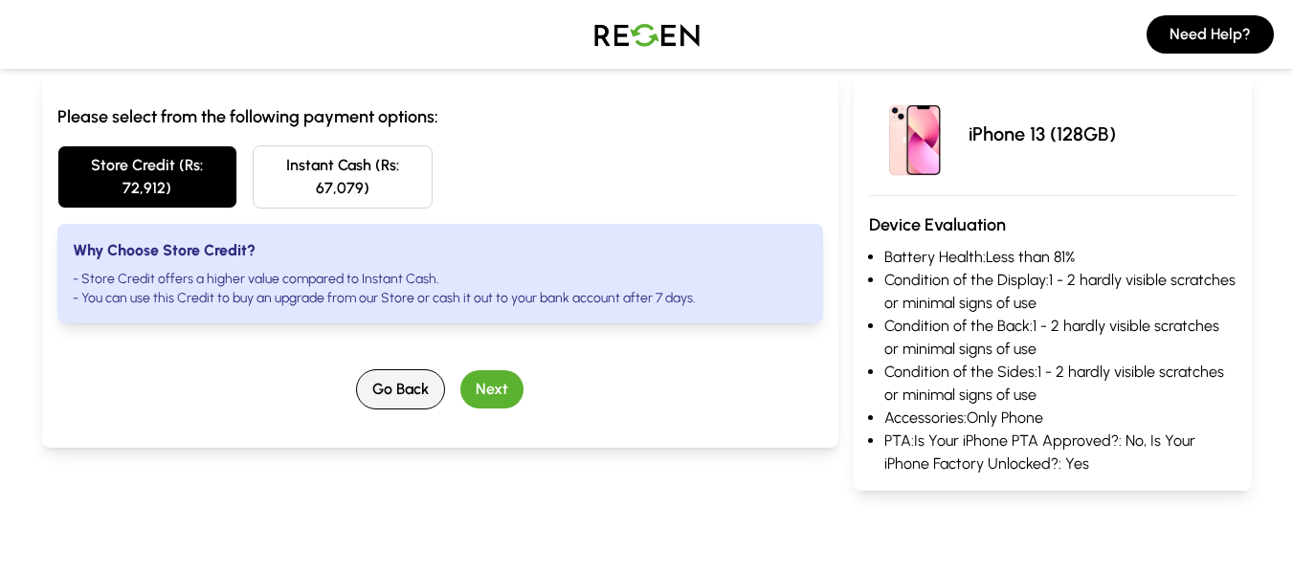
scroll to position [0, 0]
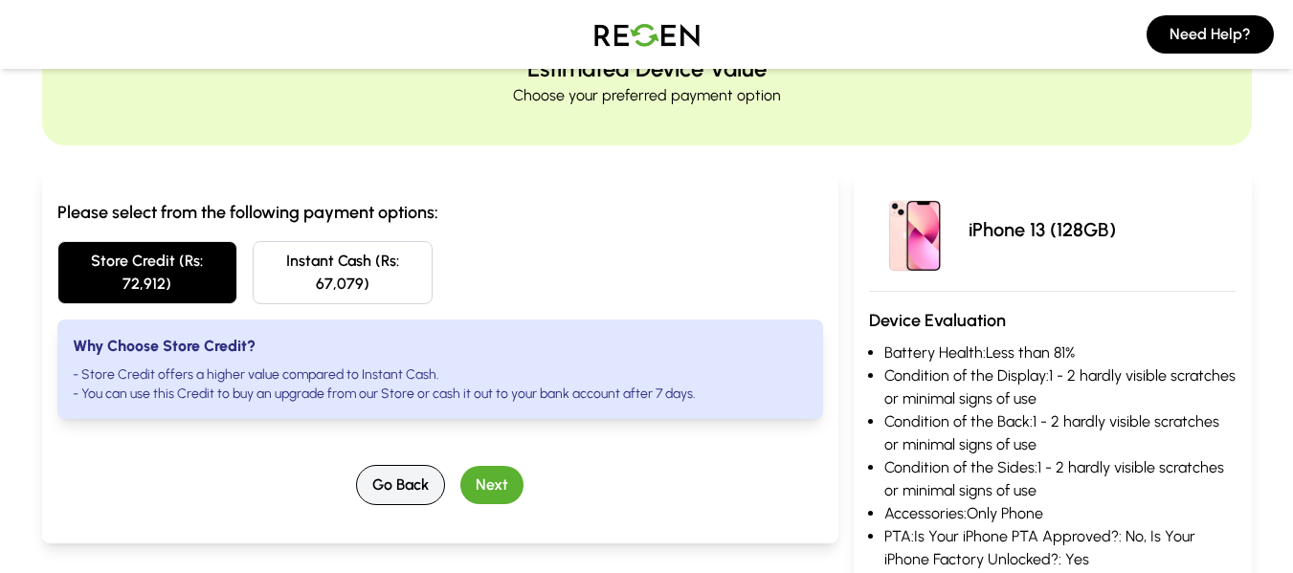
click at [412, 489] on button "Go Back" at bounding box center [400, 485] width 89 height 40
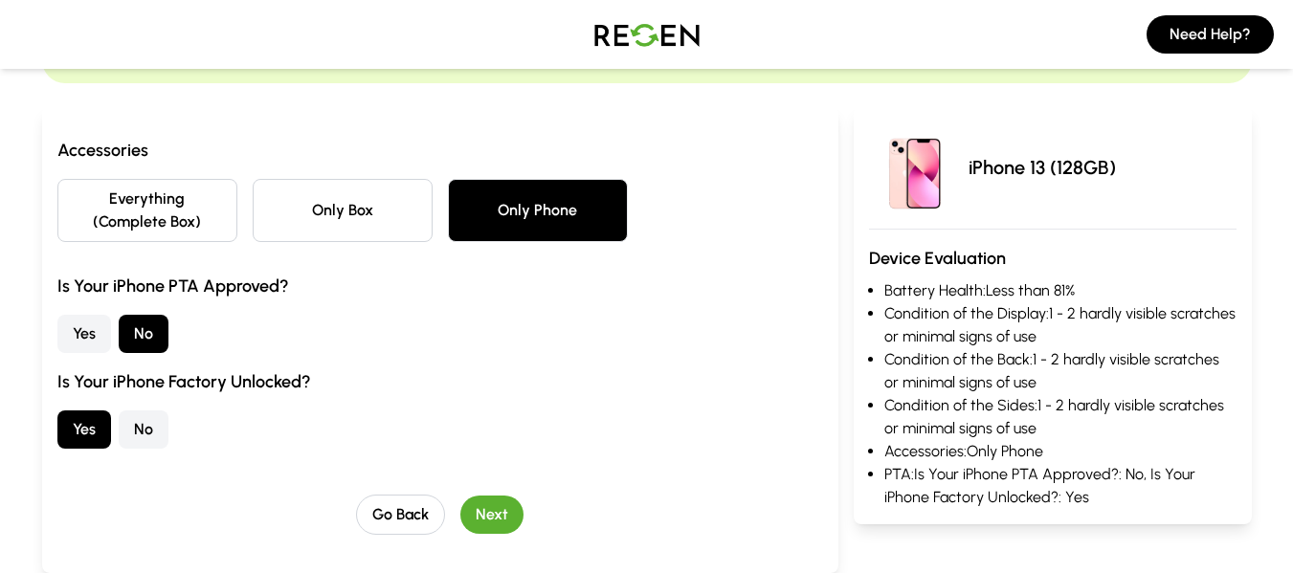
scroll to position [191, 0]
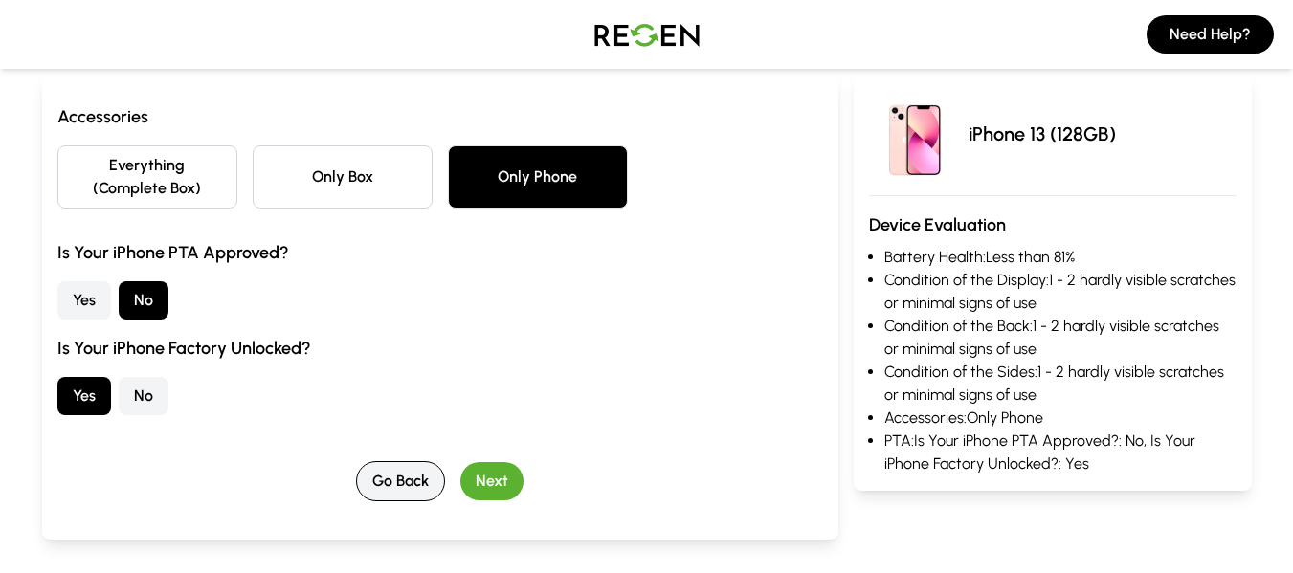
click at [405, 485] on button "Go Back" at bounding box center [400, 481] width 89 height 40
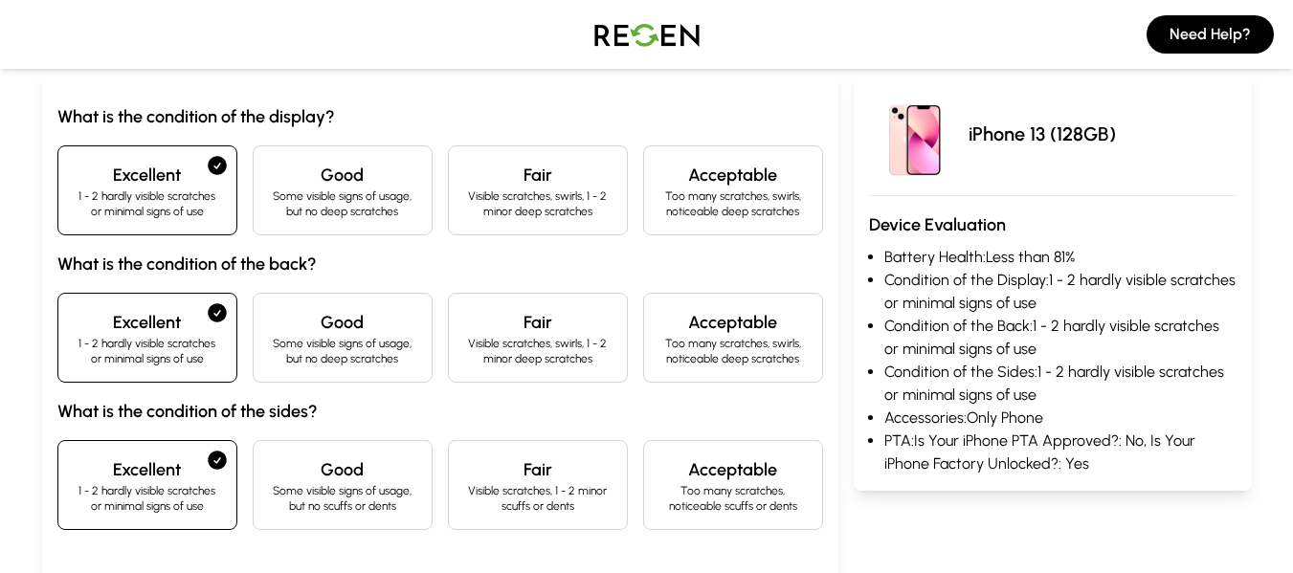
scroll to position [0, 0]
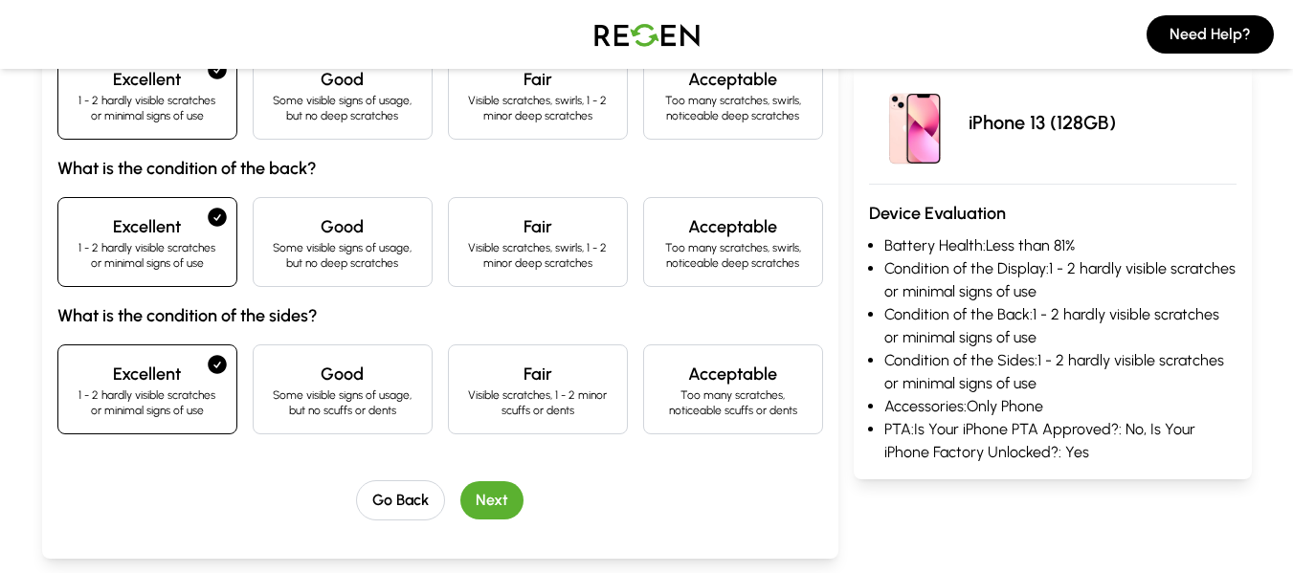
click at [401, 496] on button "Go Back" at bounding box center [400, 500] width 89 height 40
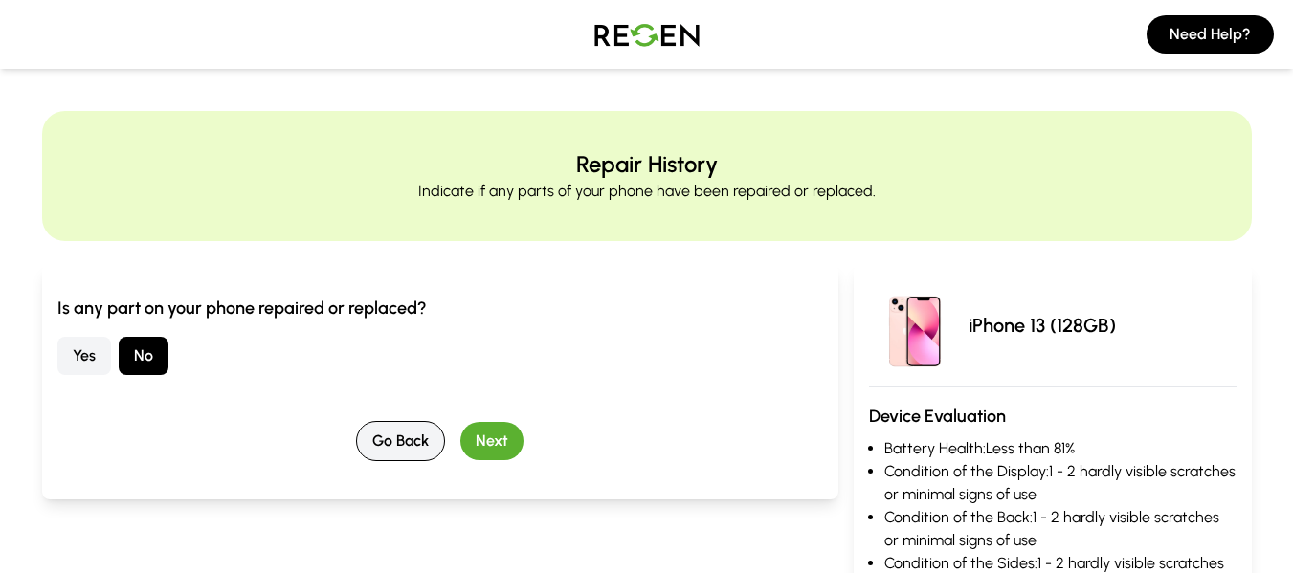
click at [410, 439] on button "Go Back" at bounding box center [400, 441] width 89 height 40
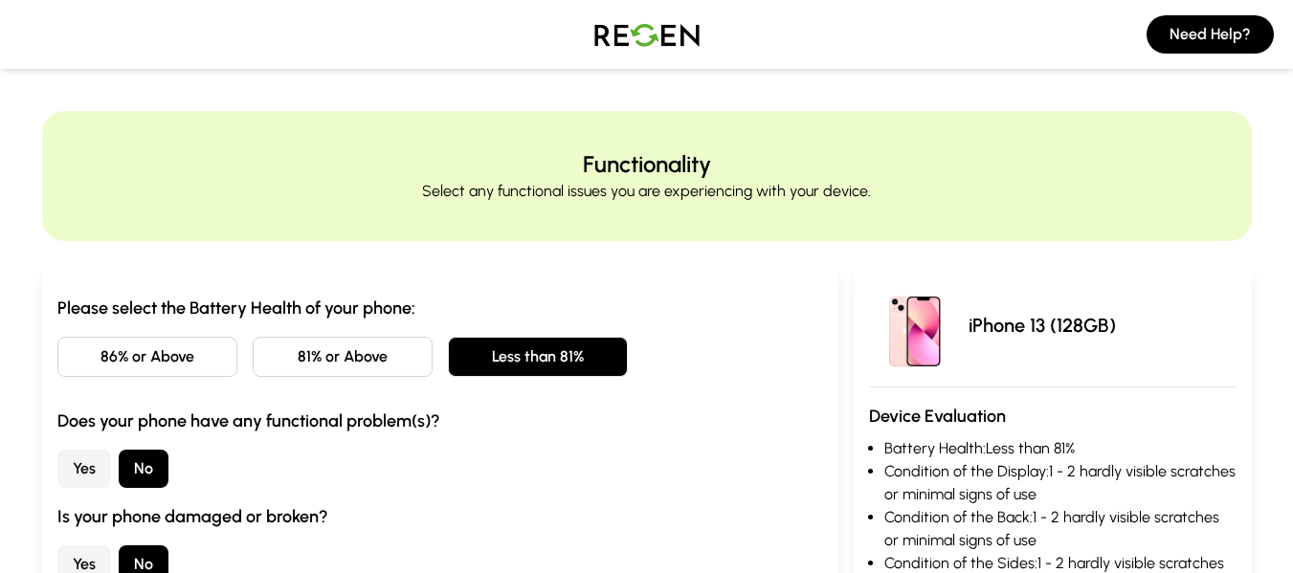
click at [198, 368] on button "86% or Above" at bounding box center [147, 357] width 180 height 40
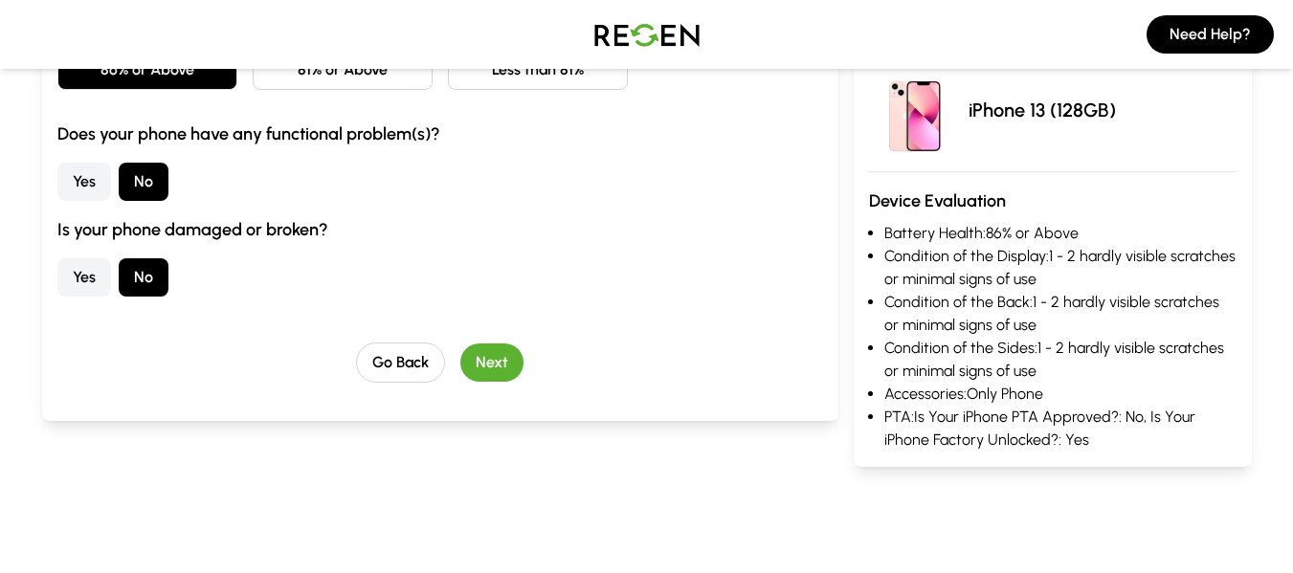
click at [483, 358] on button "Next" at bounding box center [491, 363] width 63 height 38
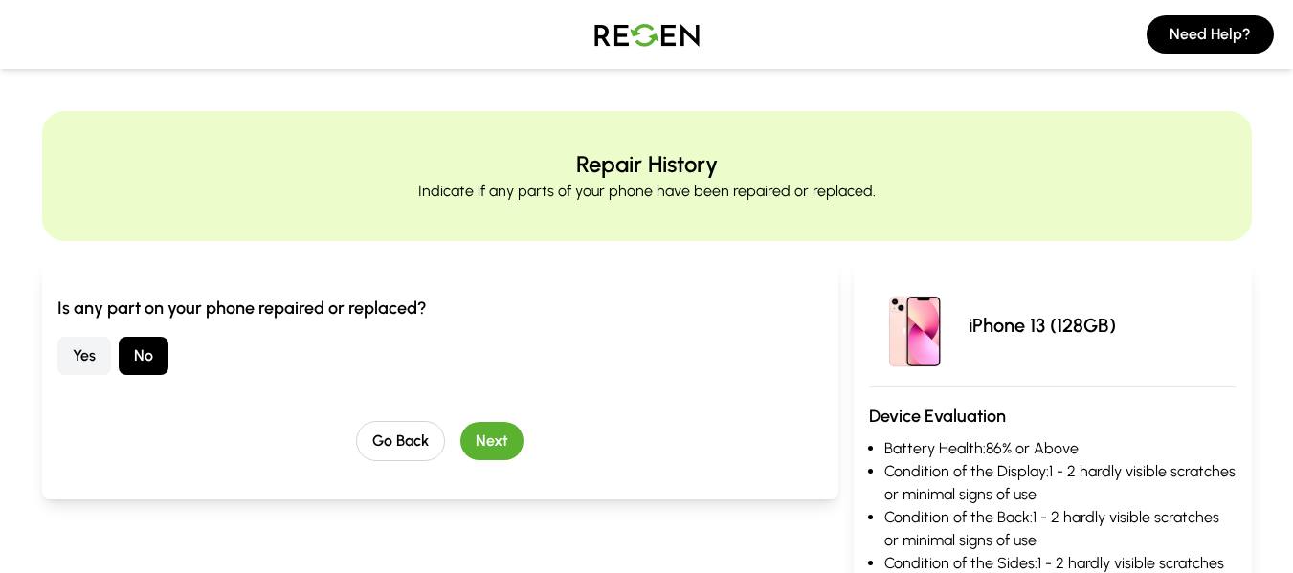
click at [502, 439] on button "Next" at bounding box center [491, 441] width 63 height 38
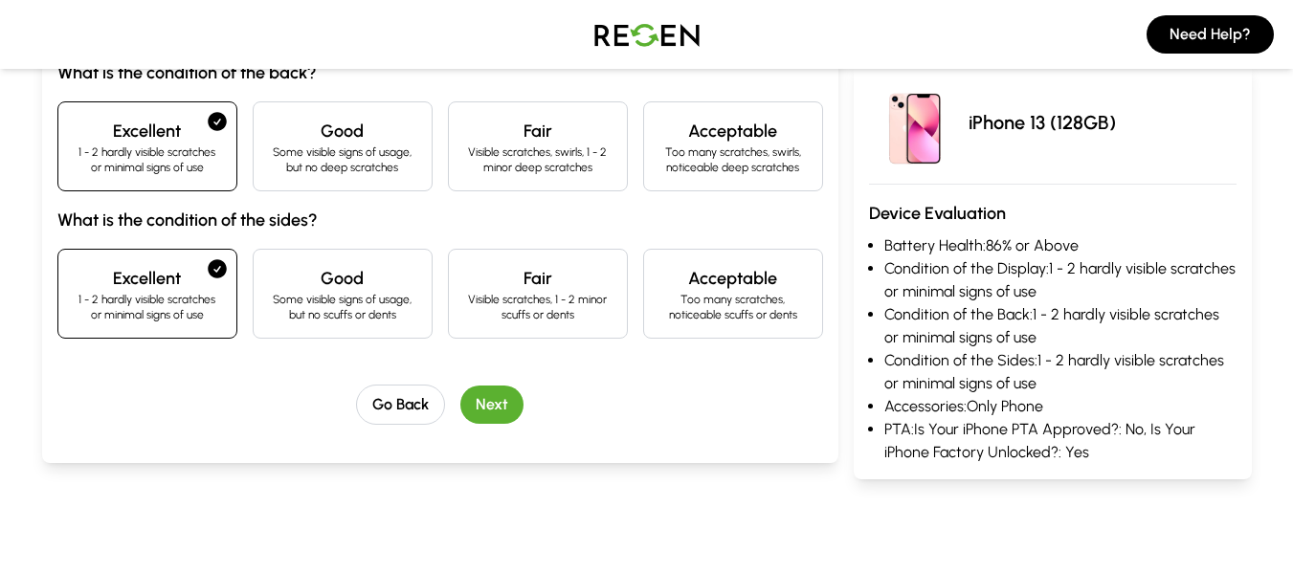
click at [501, 419] on button "Next" at bounding box center [491, 405] width 63 height 38
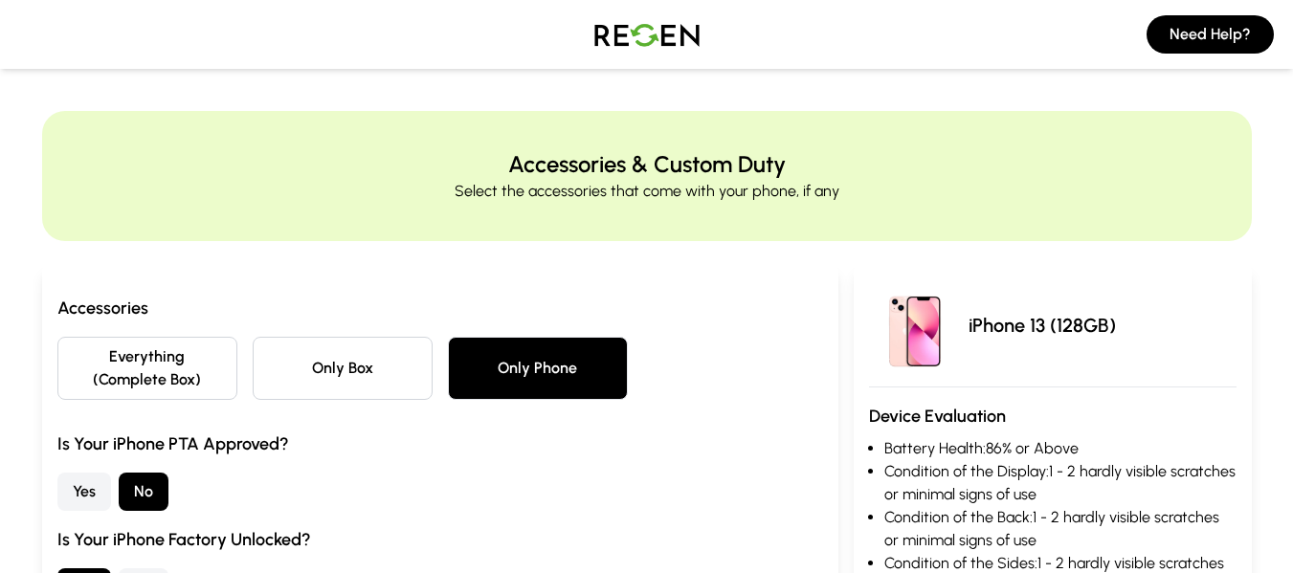
click at [373, 399] on button "Only Box" at bounding box center [343, 368] width 180 height 63
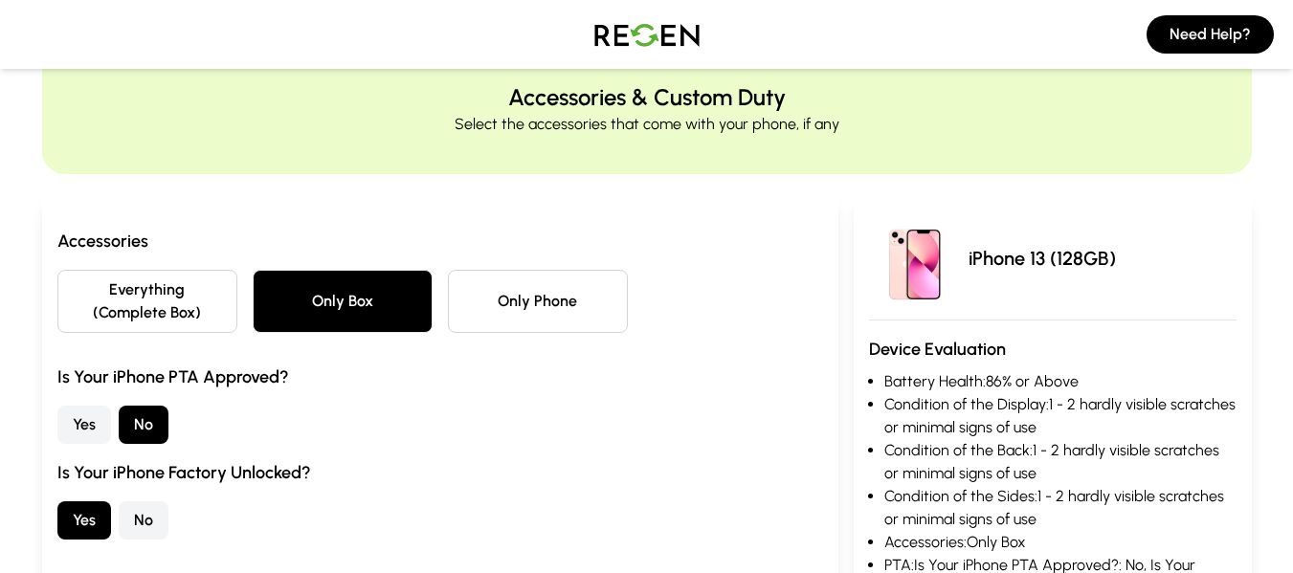
scroll to position [191, 0]
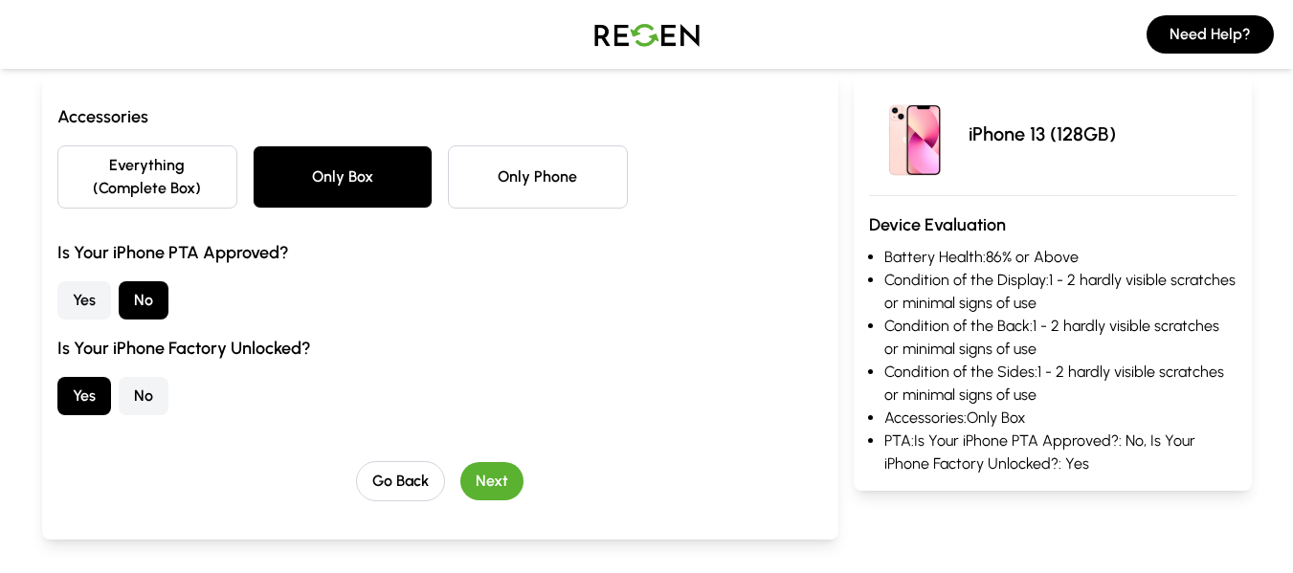
click at [473, 483] on button "Next" at bounding box center [491, 481] width 63 height 38
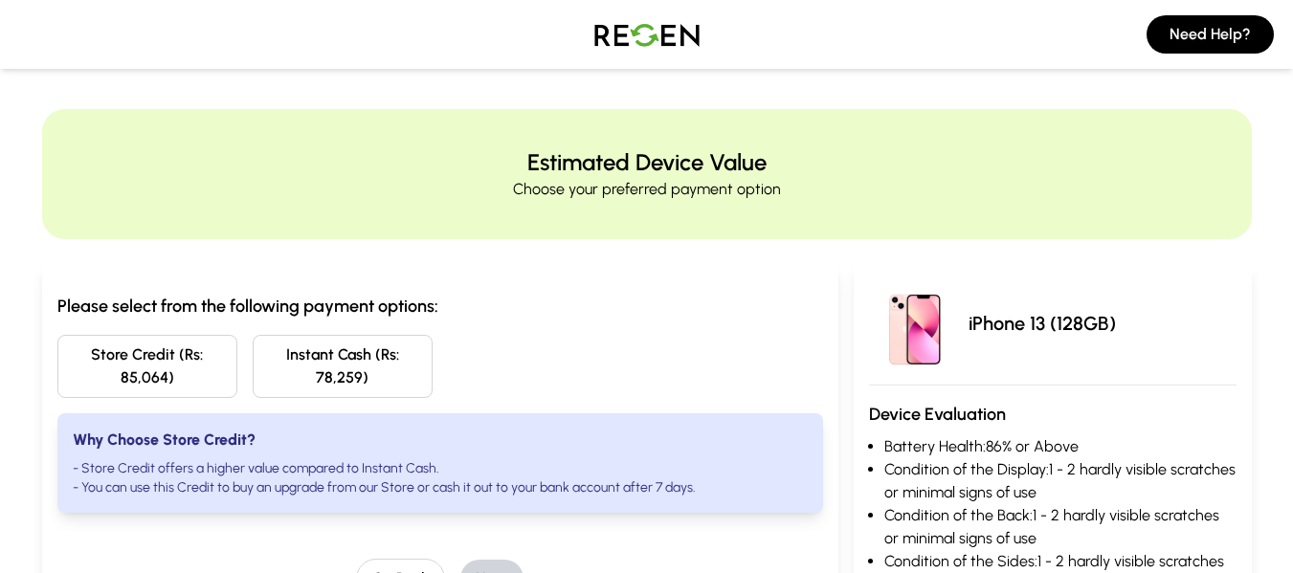
scroll to position [0, 0]
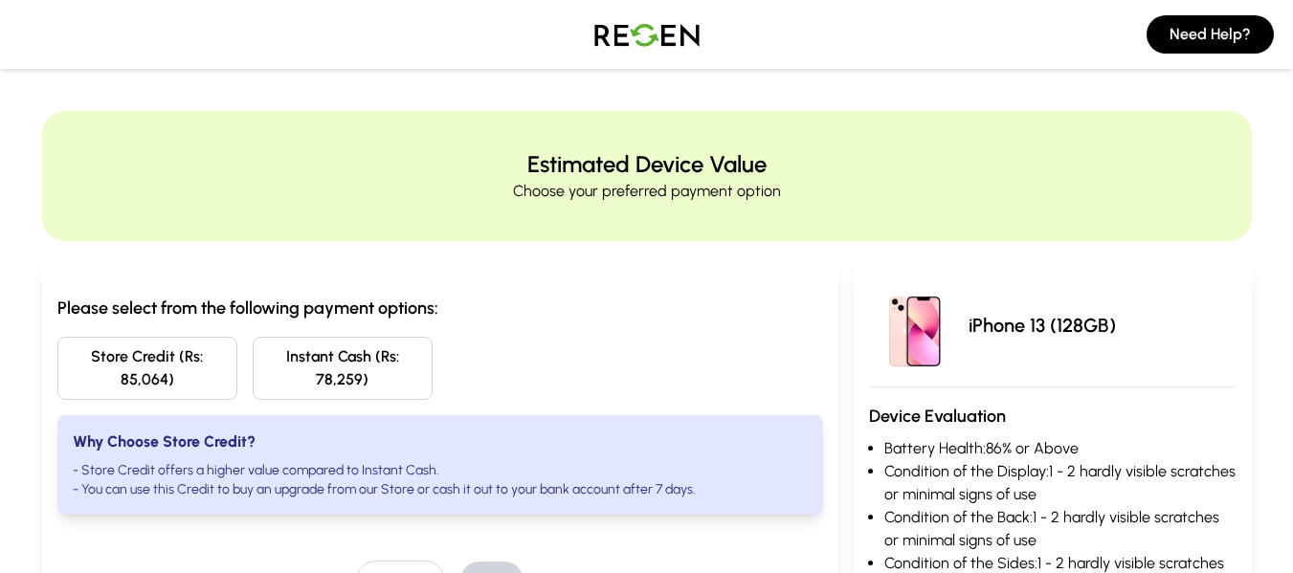
click at [629, 30] on img at bounding box center [647, 35] width 134 height 54
